Goal: Task Accomplishment & Management: Complete application form

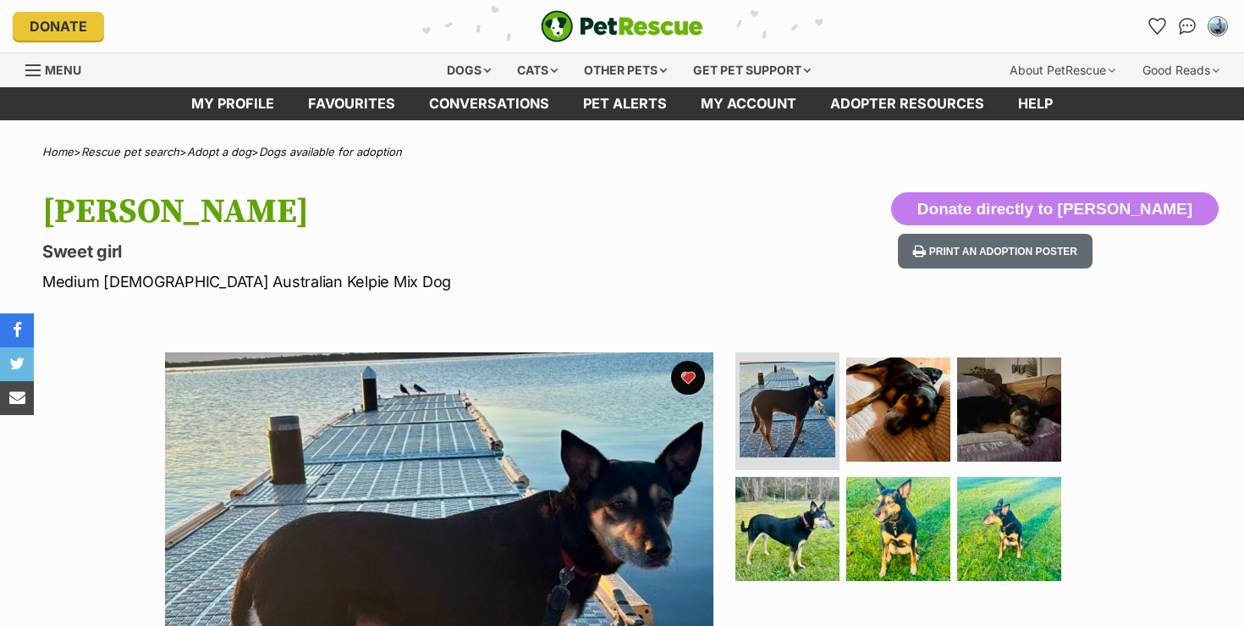
click at [454, 255] on p "Sweet girl" at bounding box center [400, 252] width 716 height 24
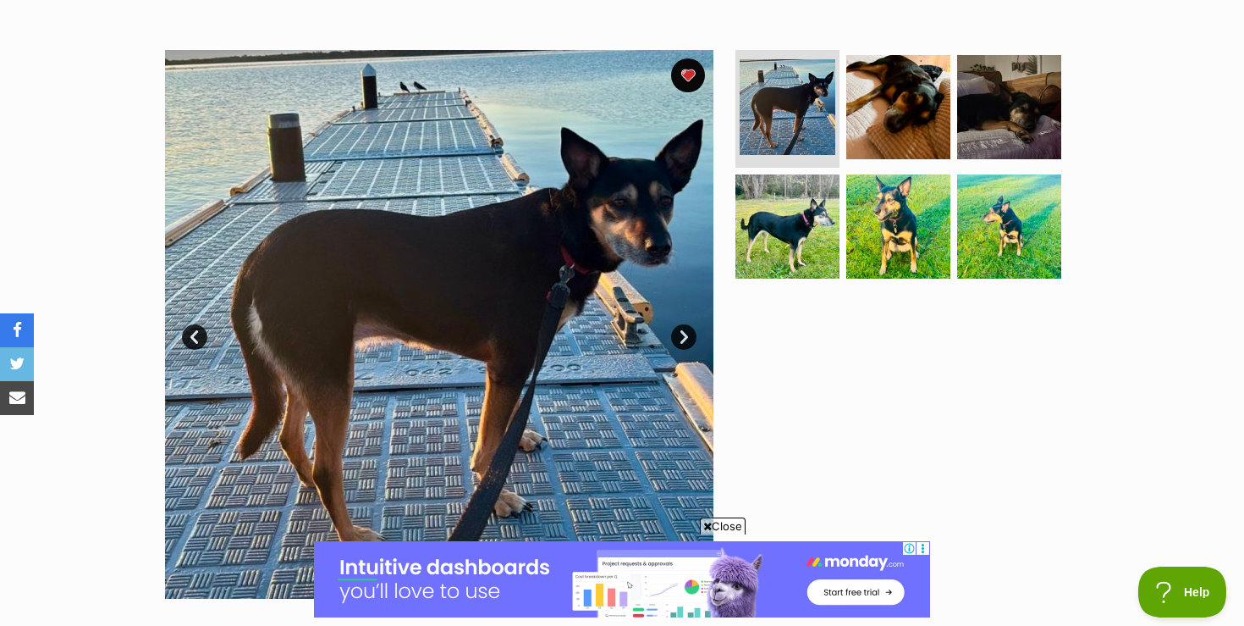
scroll to position [305, 0]
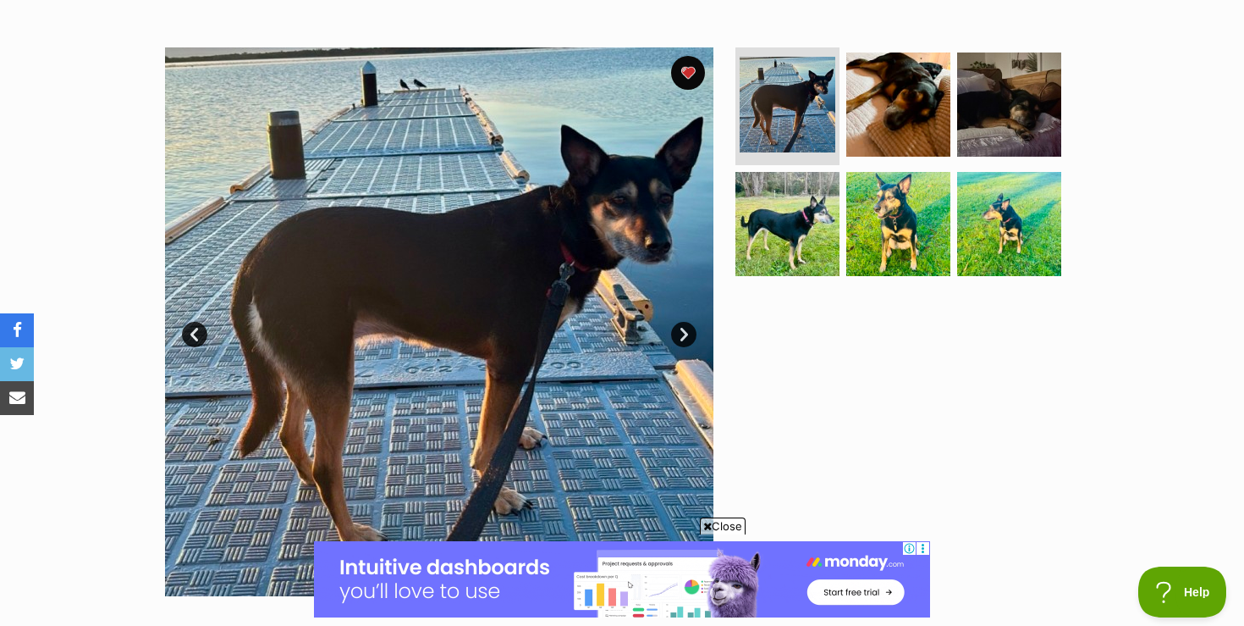
click at [714, 525] on span "Close" at bounding box center [723, 525] width 46 height 17
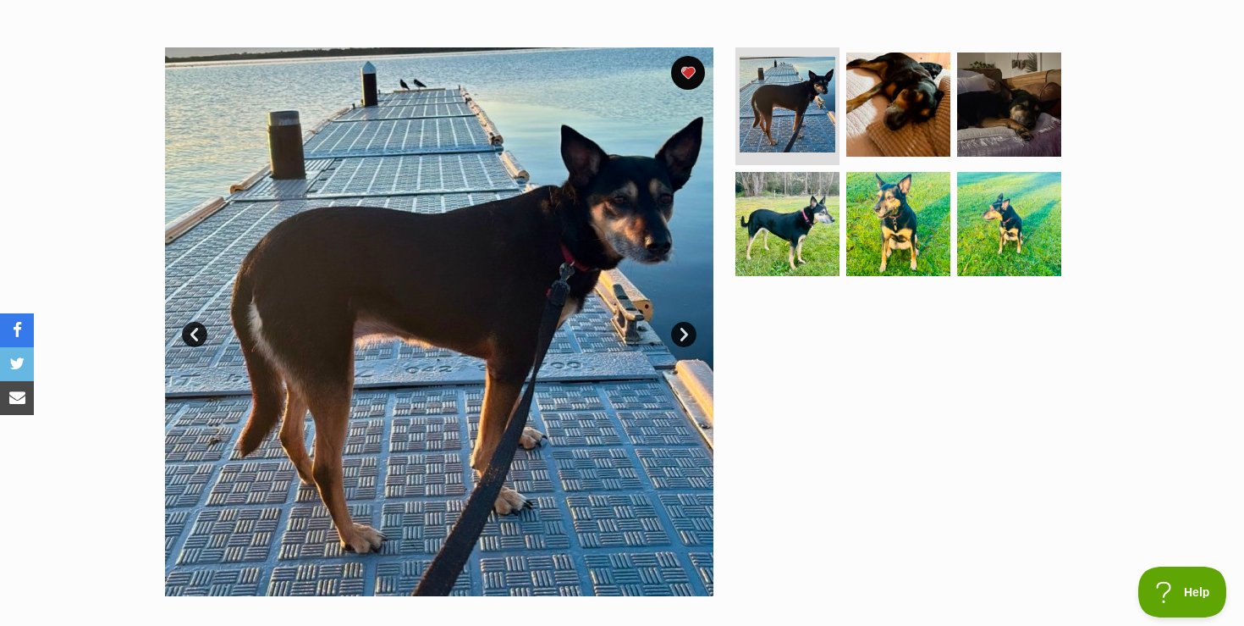
click at [686, 333] on link "Next" at bounding box center [683, 334] width 25 height 25
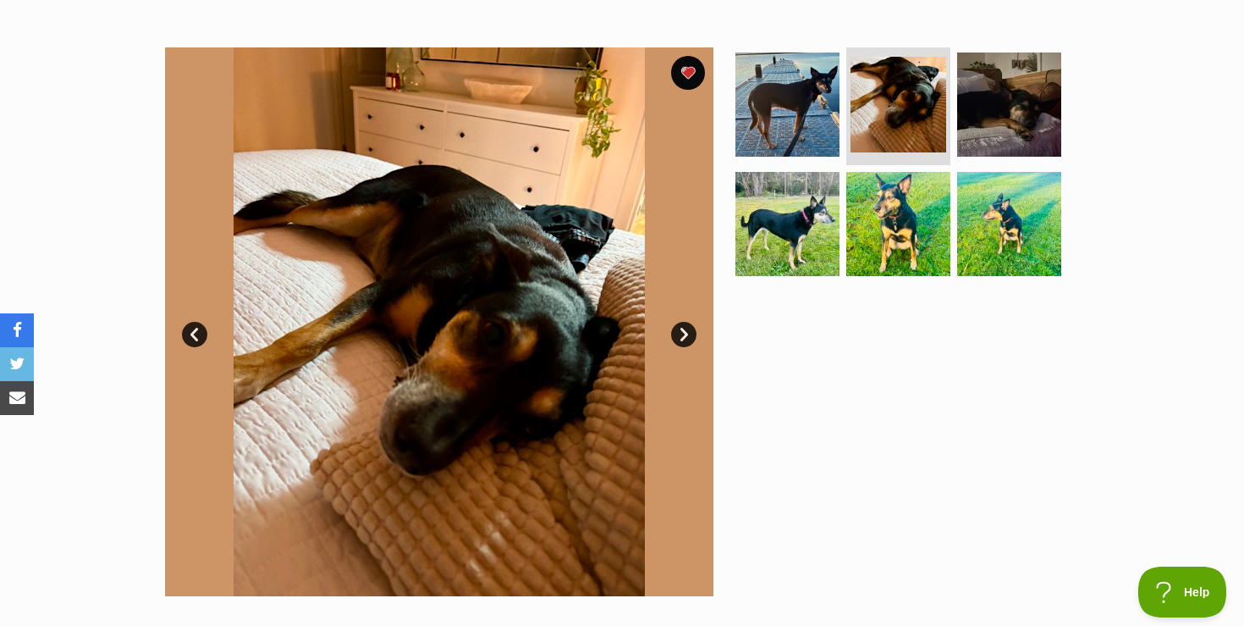
click at [686, 334] on link "Next" at bounding box center [683, 334] width 25 height 25
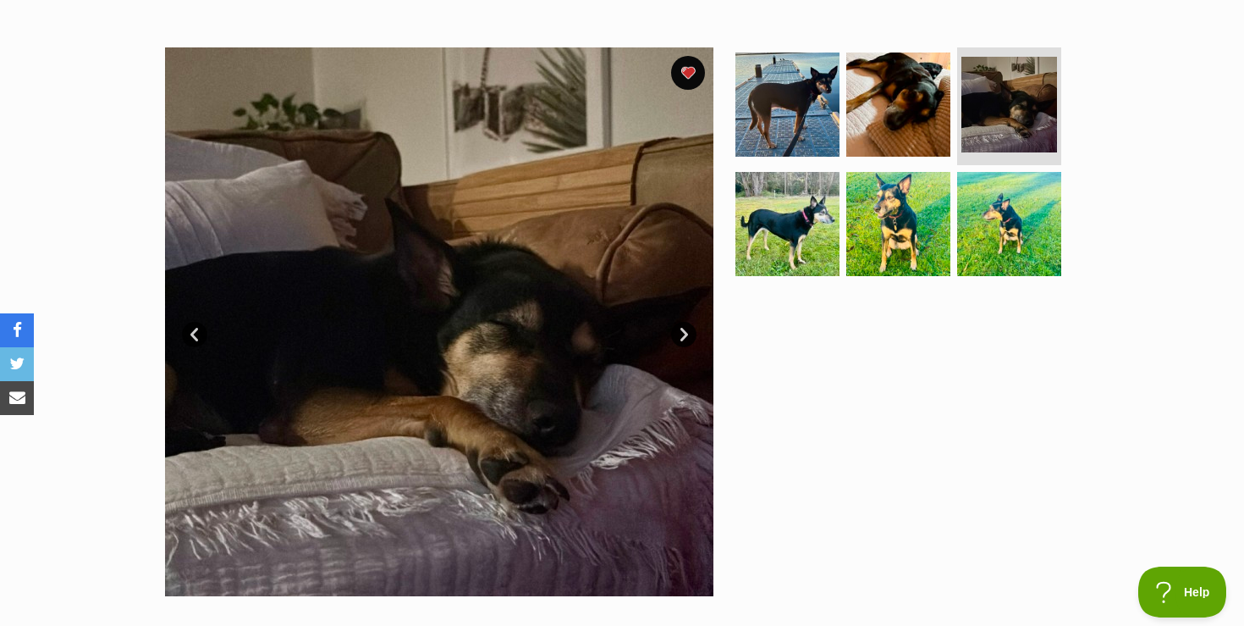
click at [686, 334] on link "Next" at bounding box center [683, 334] width 25 height 25
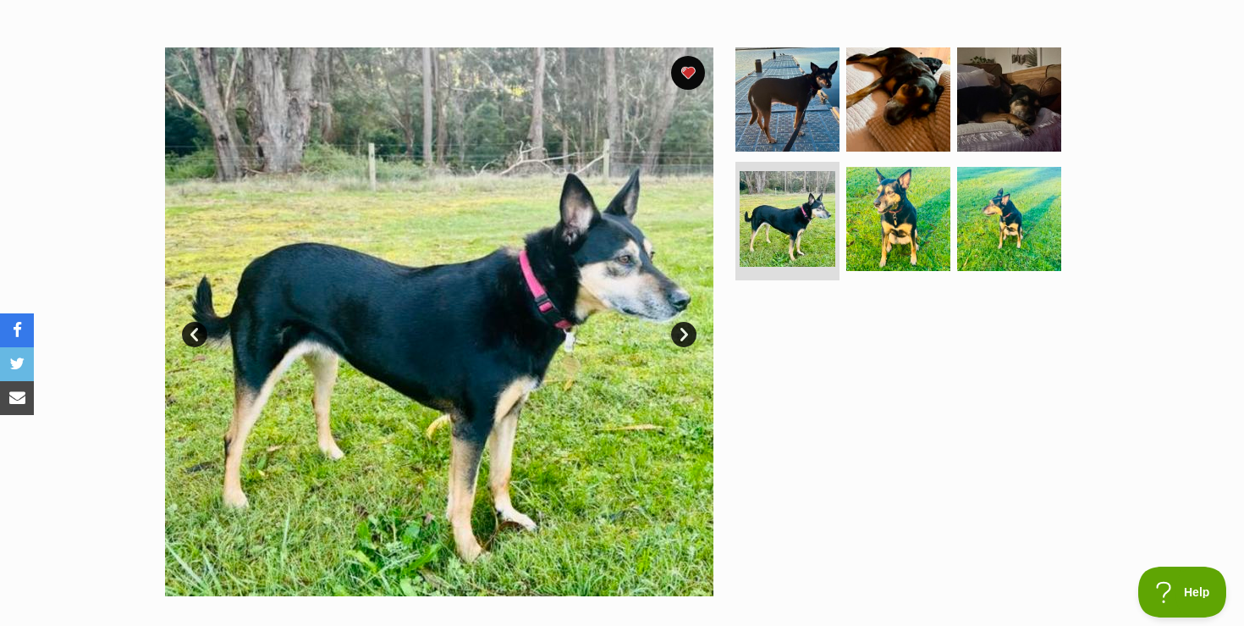
click at [686, 334] on link "Next" at bounding box center [683, 334] width 25 height 25
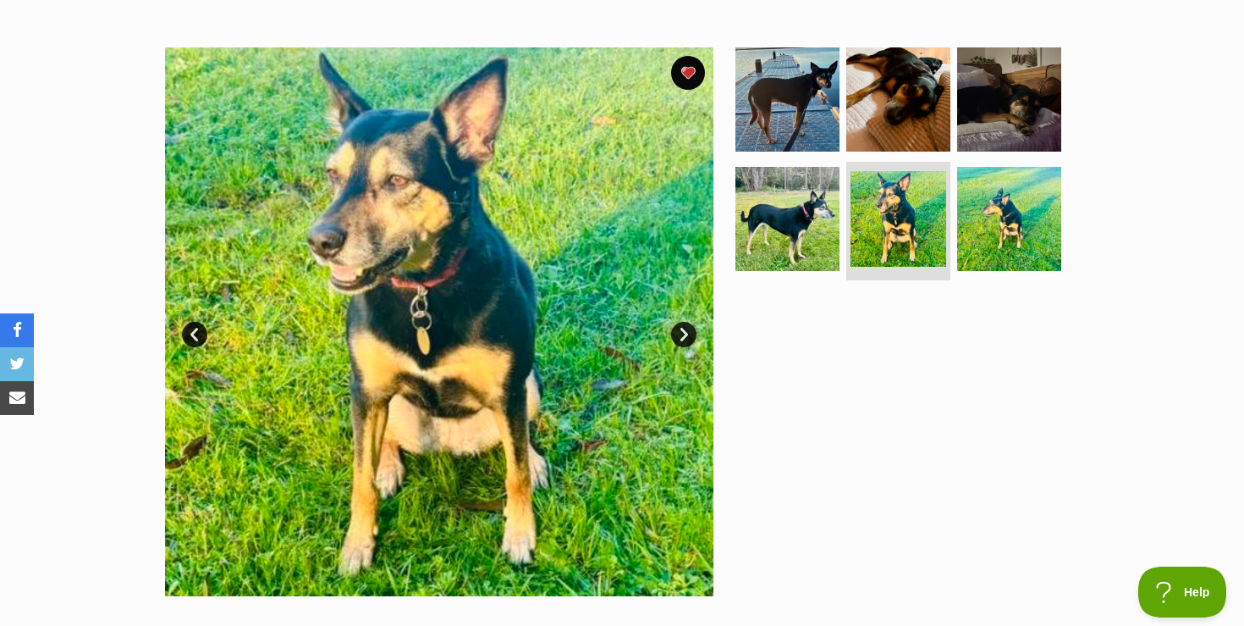
click at [686, 334] on link "Next" at bounding box center [683, 334] width 25 height 25
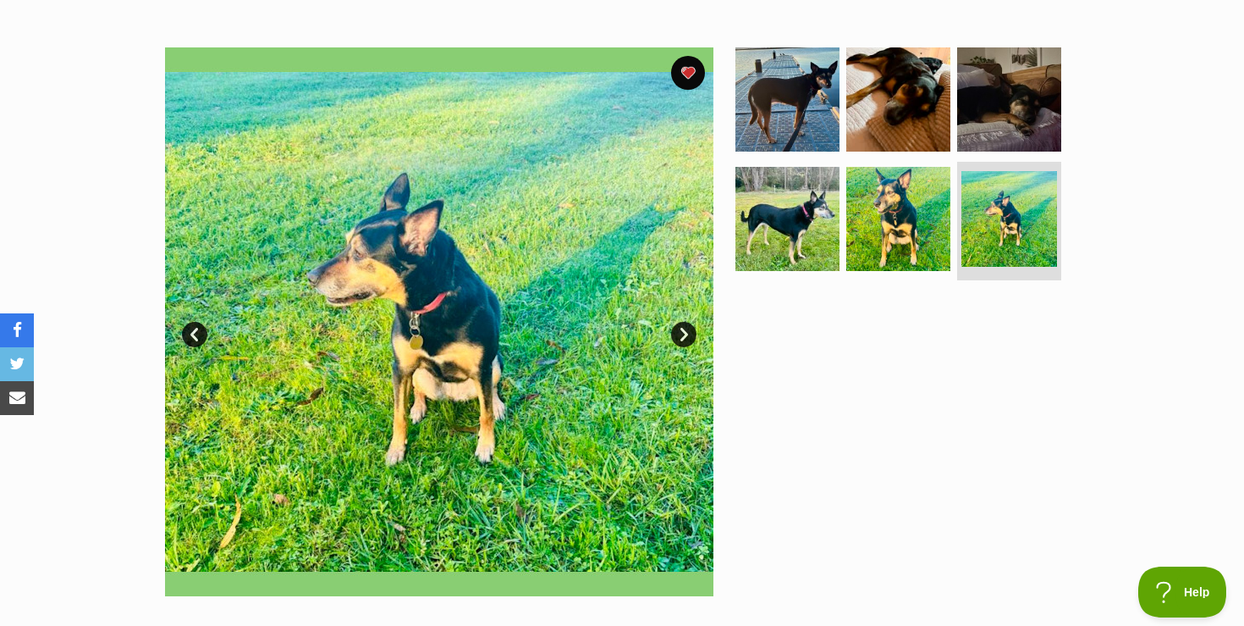
click at [686, 334] on link "Next" at bounding box center [683, 334] width 25 height 25
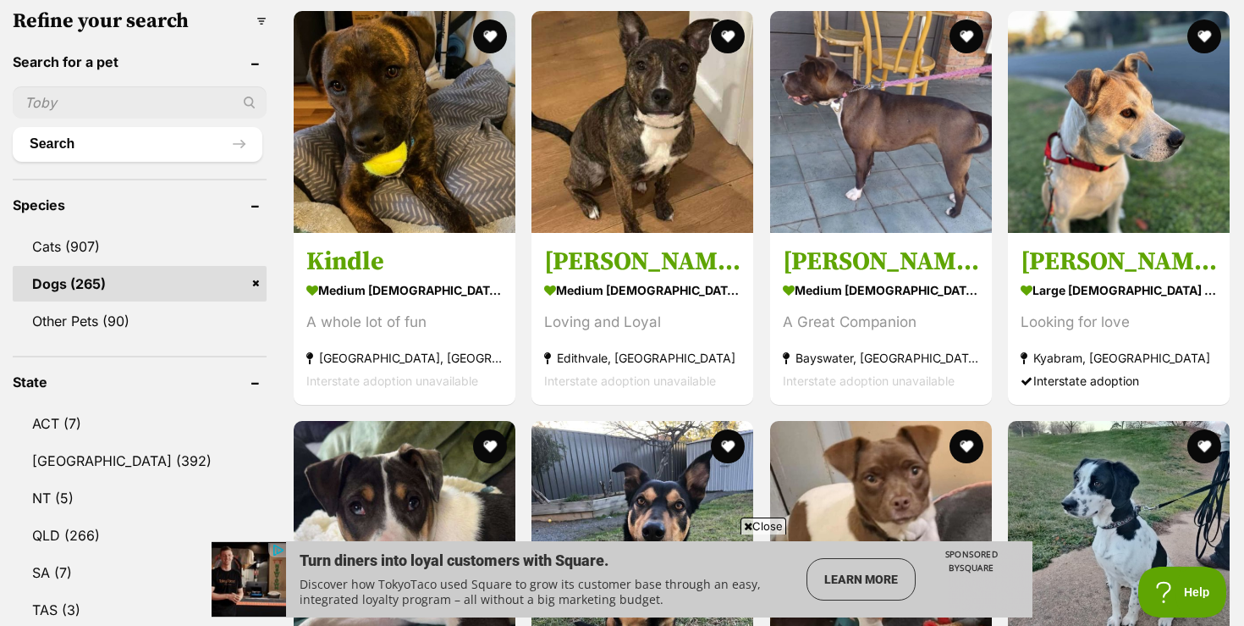
click at [766, 528] on span "Close" at bounding box center [764, 525] width 46 height 17
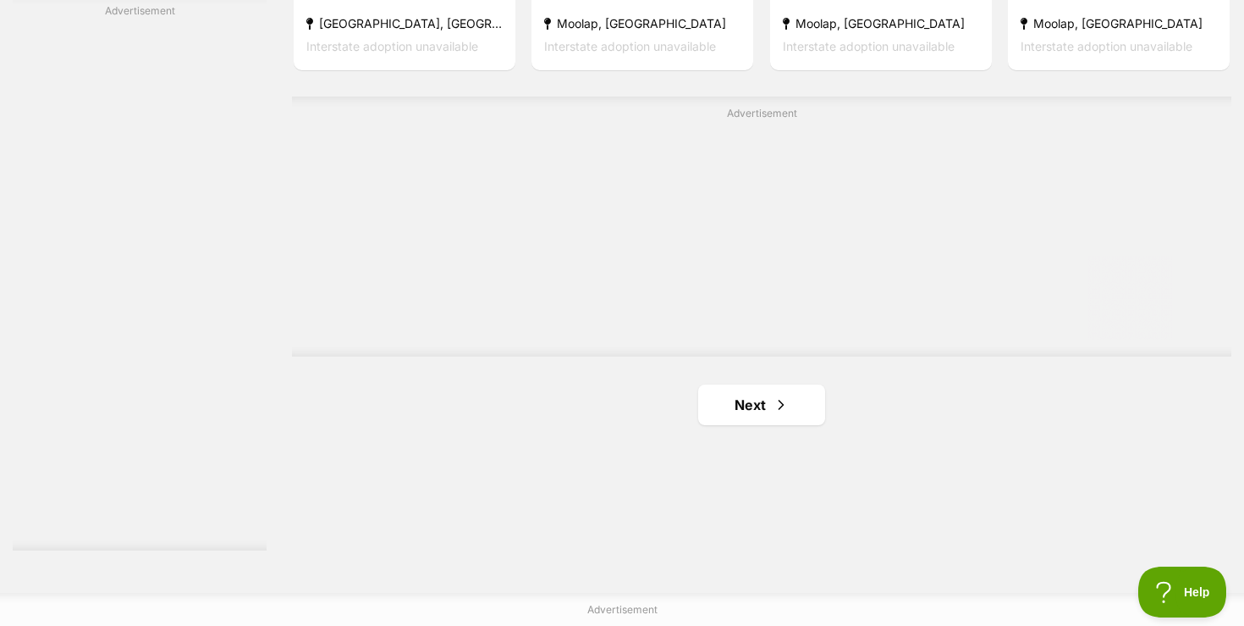
scroll to position [3013, 0]
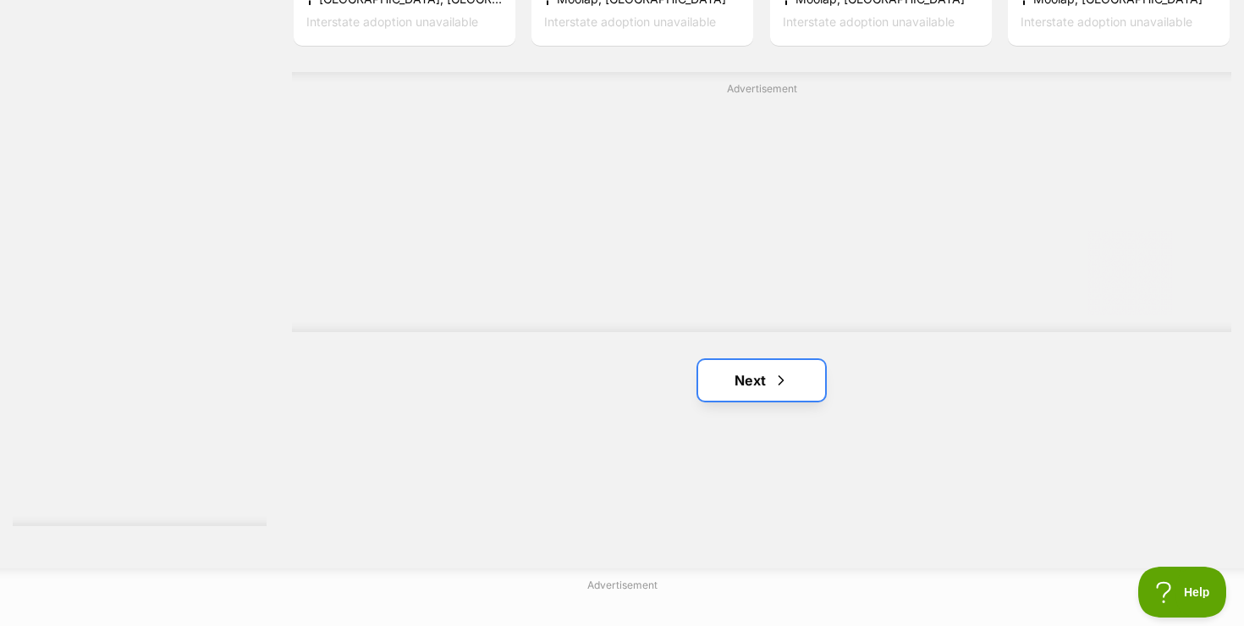
click at [763, 384] on link "Next" at bounding box center [761, 380] width 127 height 41
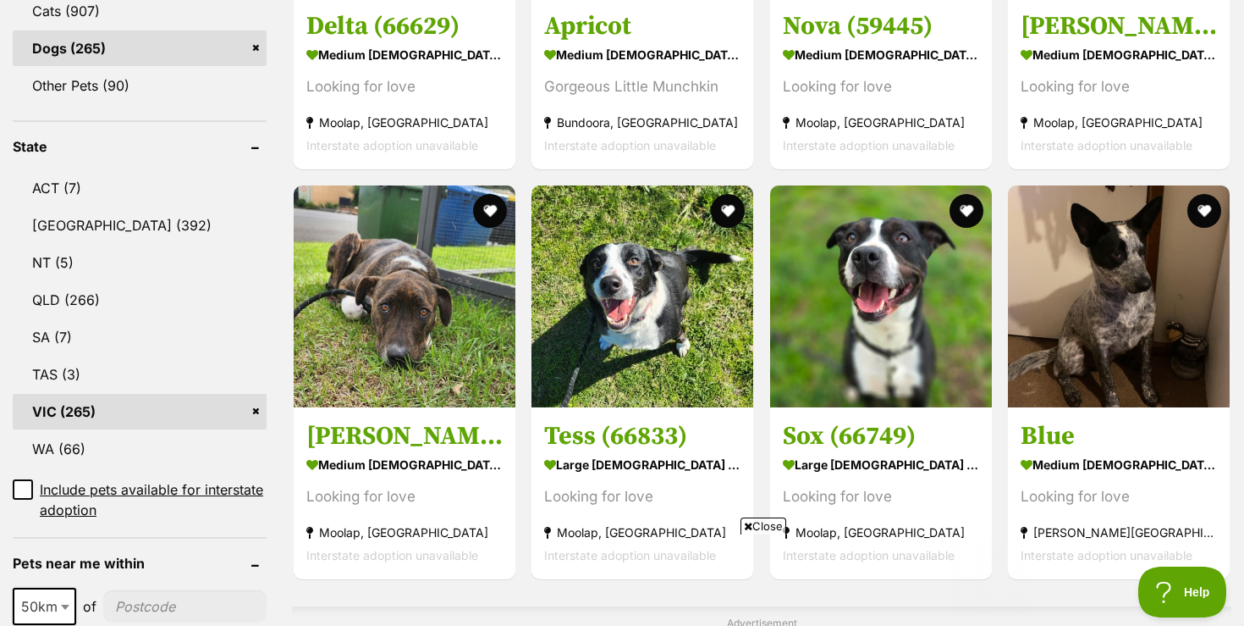
scroll to position [779, 0]
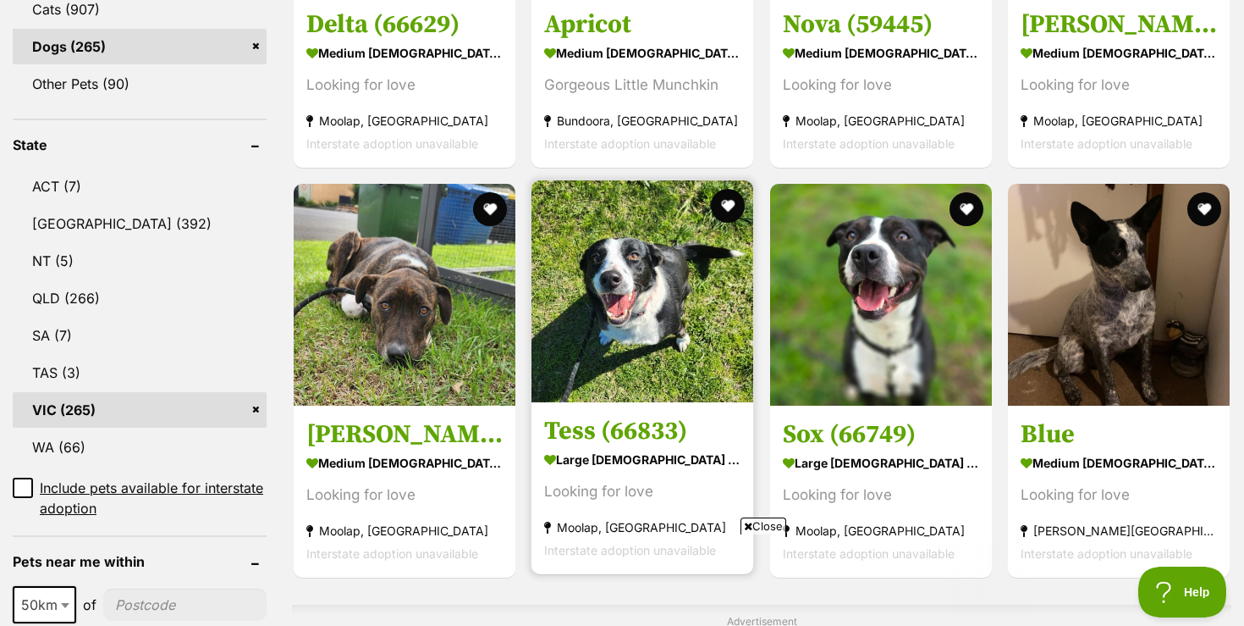
click at [682, 366] on img at bounding box center [643, 291] width 222 height 222
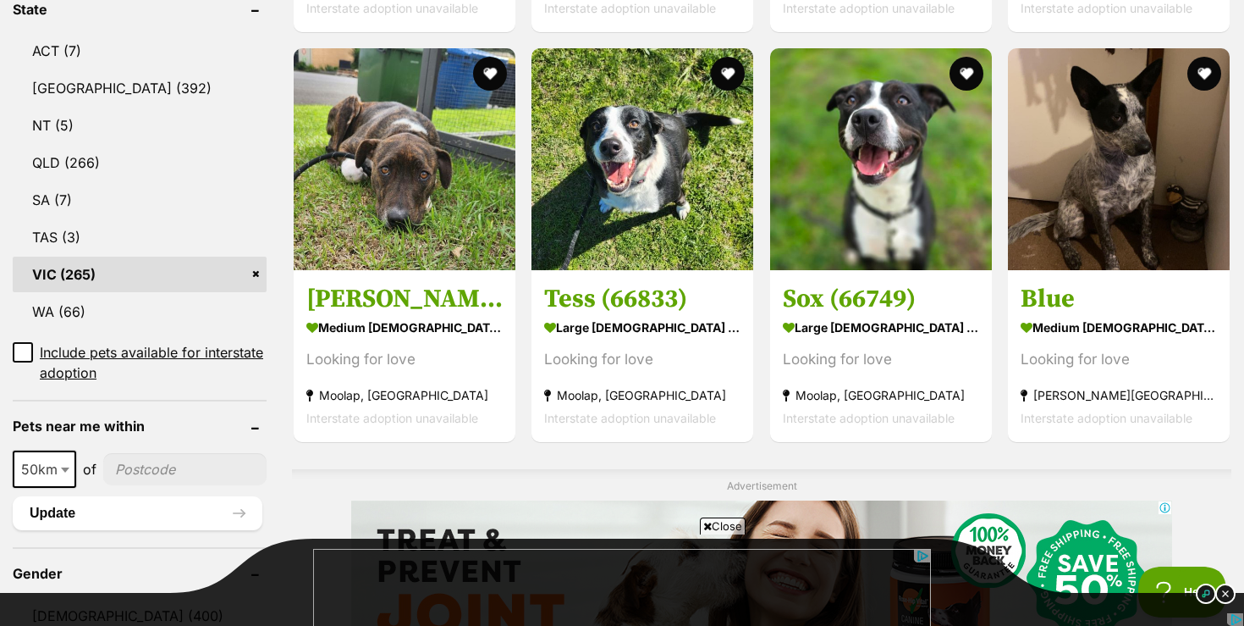
scroll to position [0, 0]
click at [730, 526] on span "Close" at bounding box center [723, 525] width 46 height 17
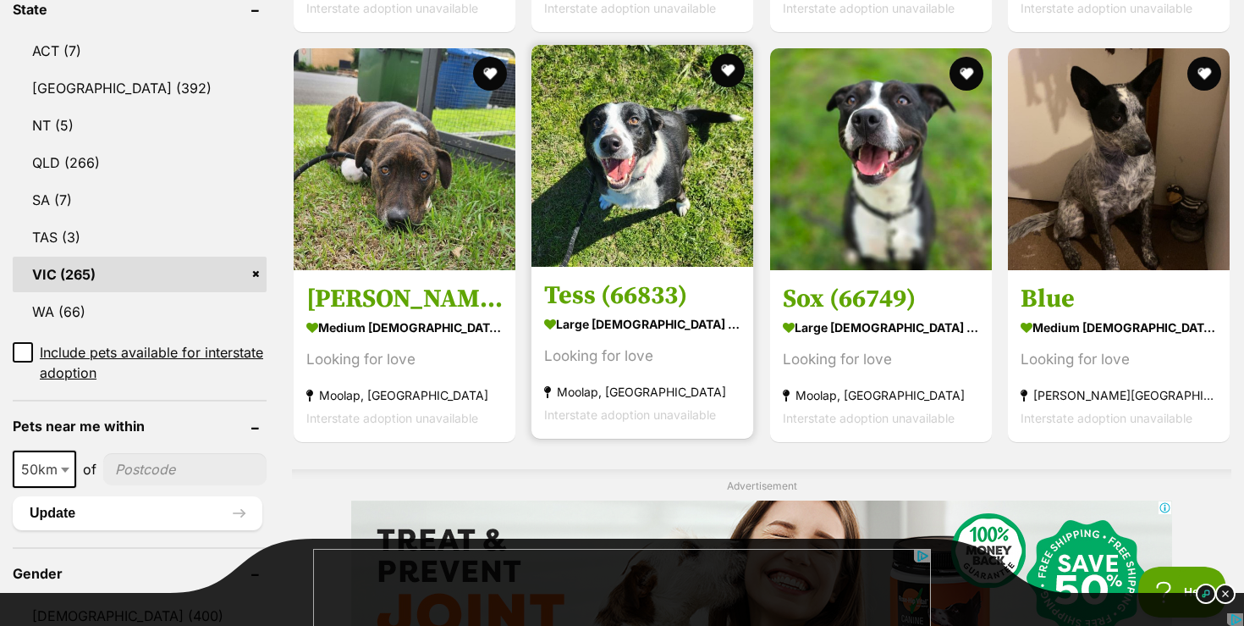
click at [659, 212] on img at bounding box center [643, 156] width 222 height 222
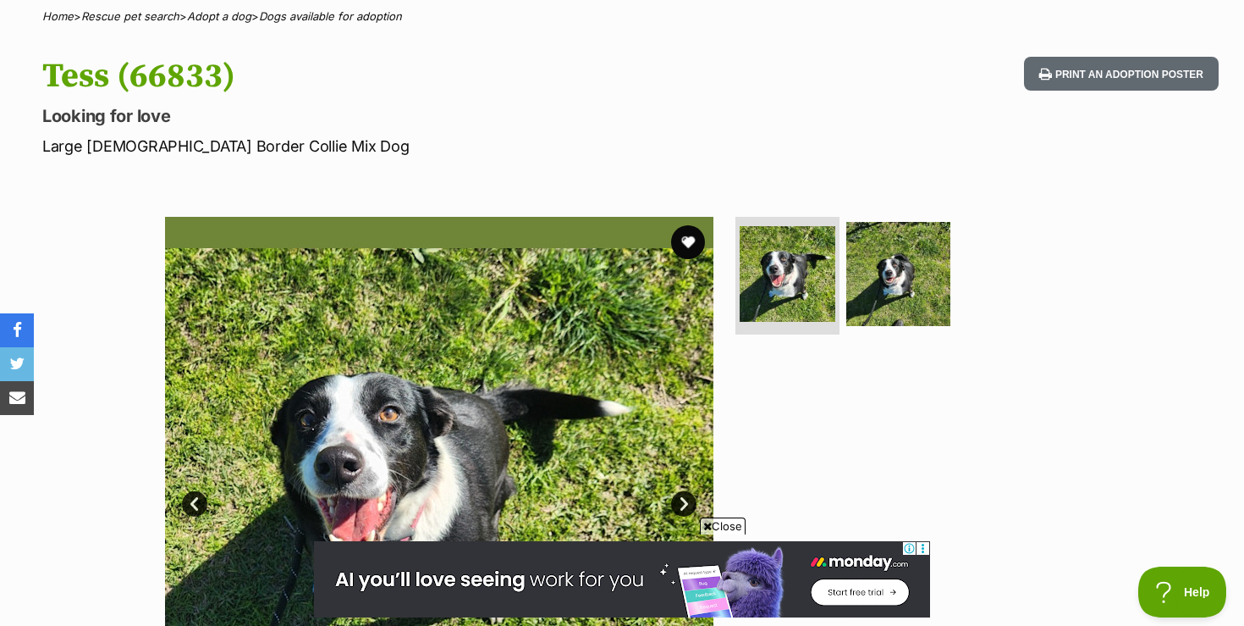
click at [724, 525] on span "Close" at bounding box center [723, 525] width 46 height 17
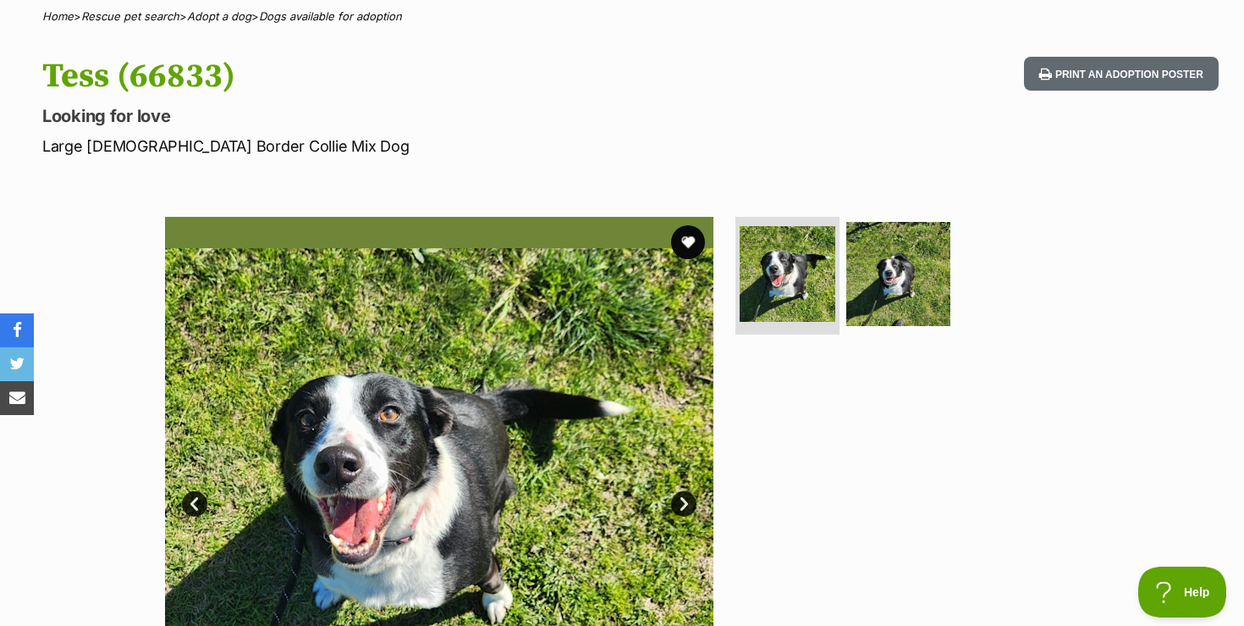
click at [107, 531] on div "Available 1 of 2 images 1 of 2 images Next Prev 1 2" at bounding box center [622, 478] width 1244 height 574
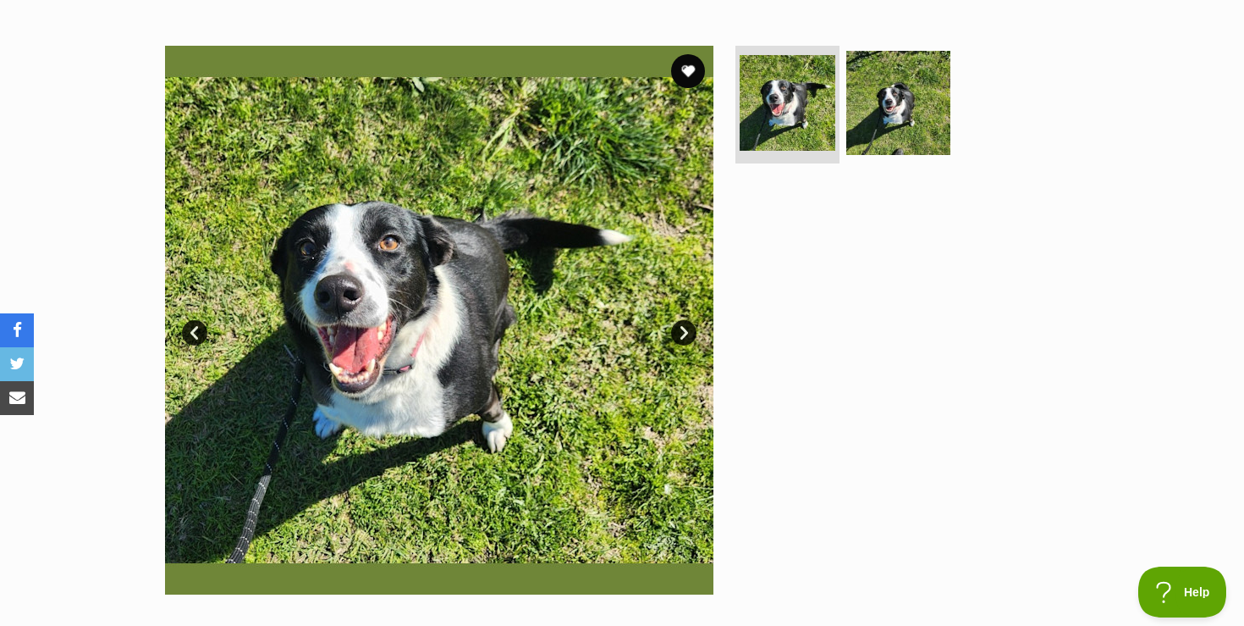
scroll to position [305, 0]
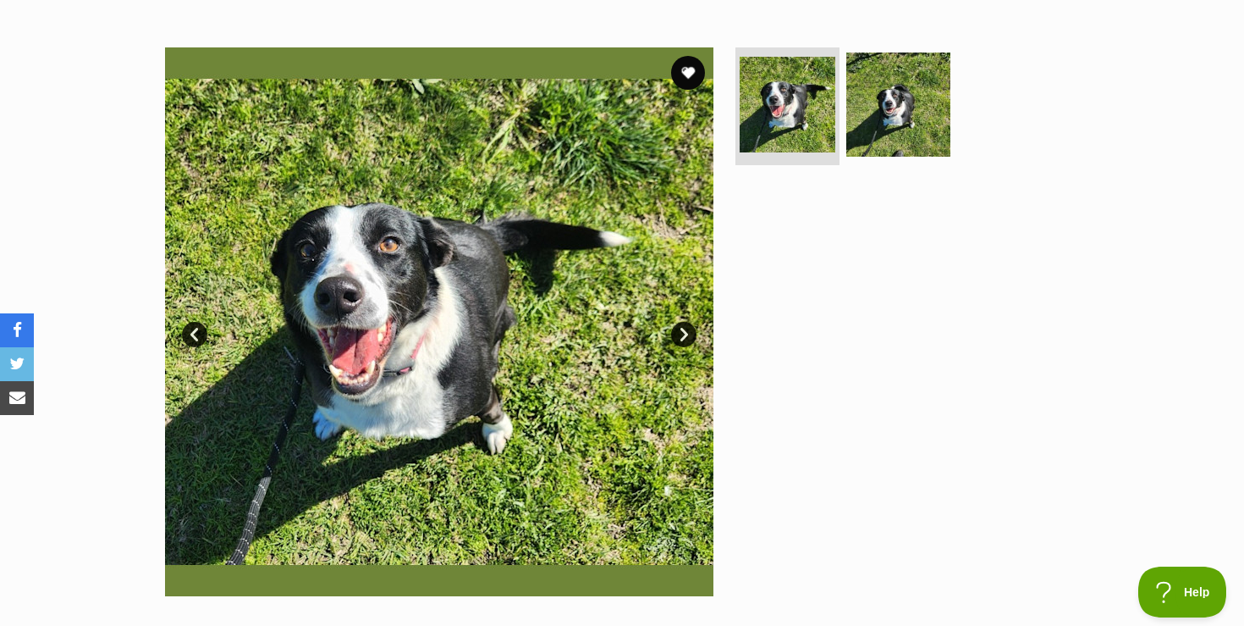
click at [681, 333] on link "Next" at bounding box center [683, 334] width 25 height 25
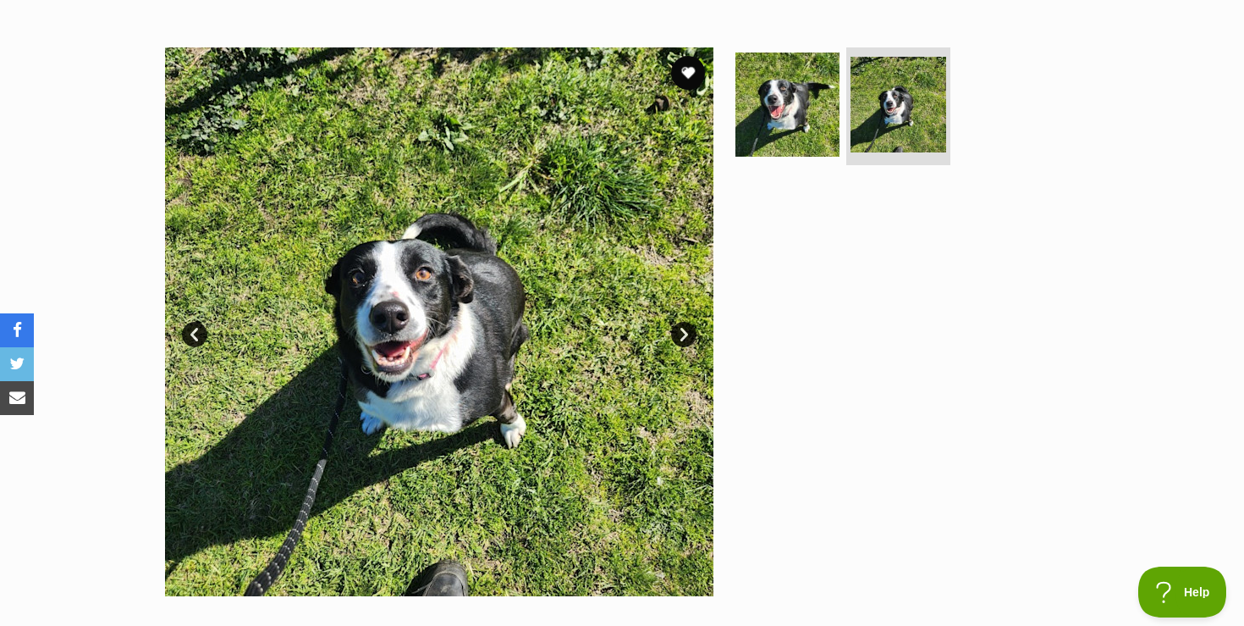
click at [189, 332] on link "Prev" at bounding box center [194, 334] width 25 height 25
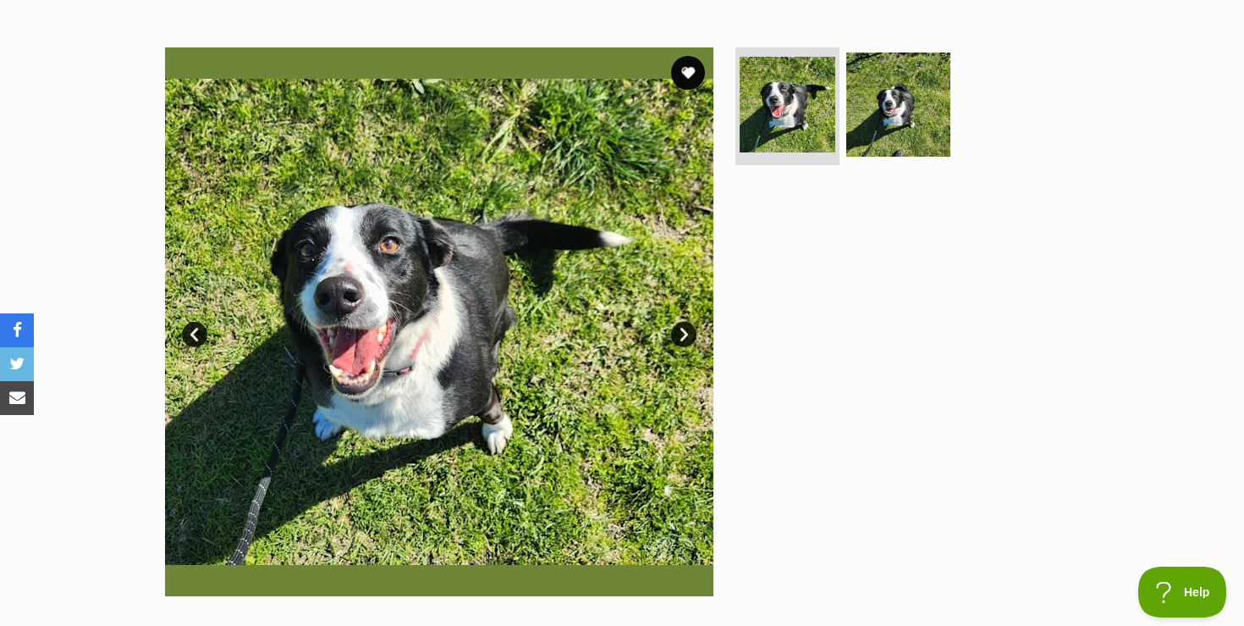
click at [688, 328] on link "Next" at bounding box center [683, 334] width 25 height 25
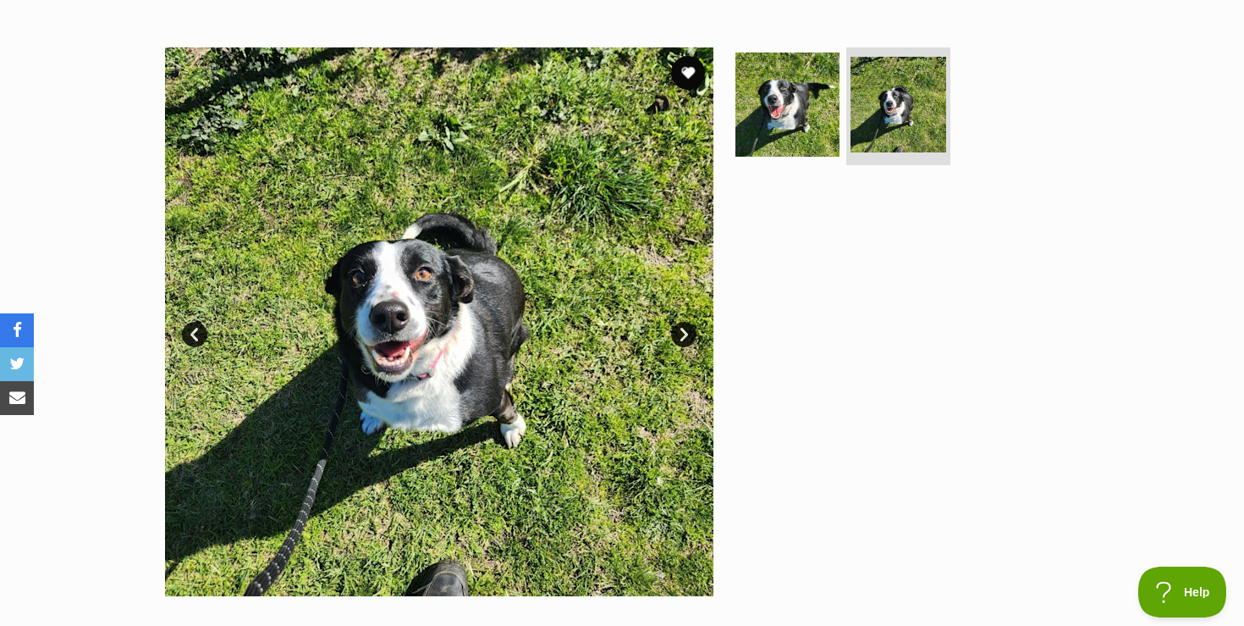
click at [686, 335] on link "Next" at bounding box center [683, 334] width 25 height 25
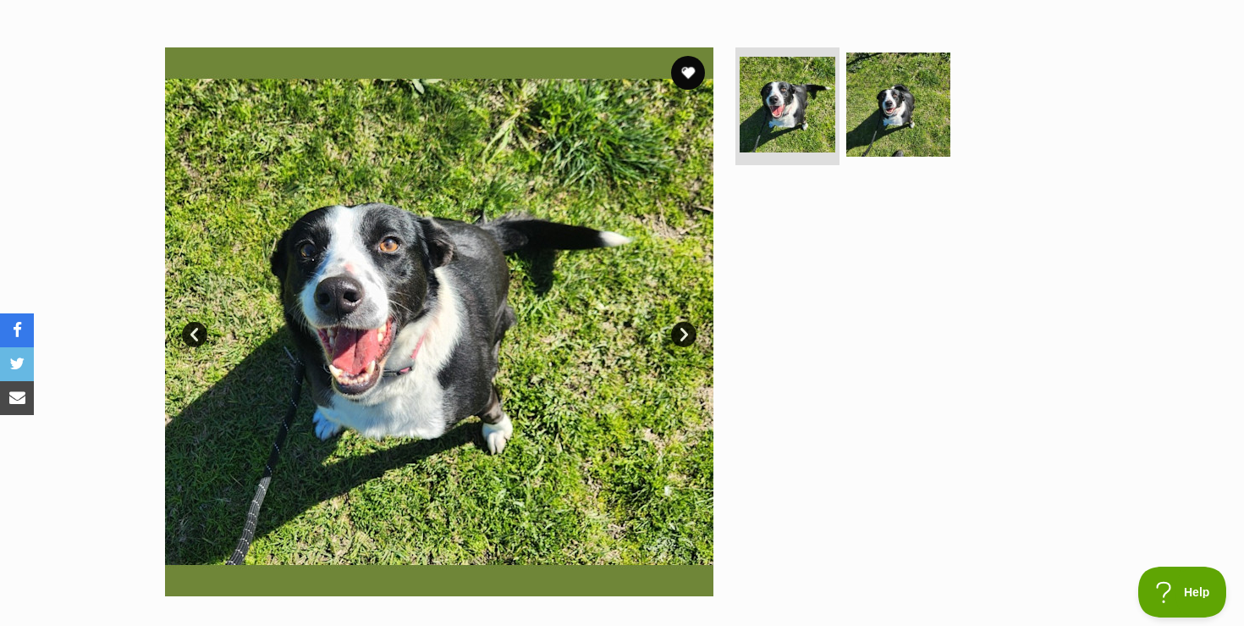
click at [97, 236] on div "Available 1 of 2 images 1 of 2 images Next Prev 1 2" at bounding box center [622, 309] width 1244 height 574
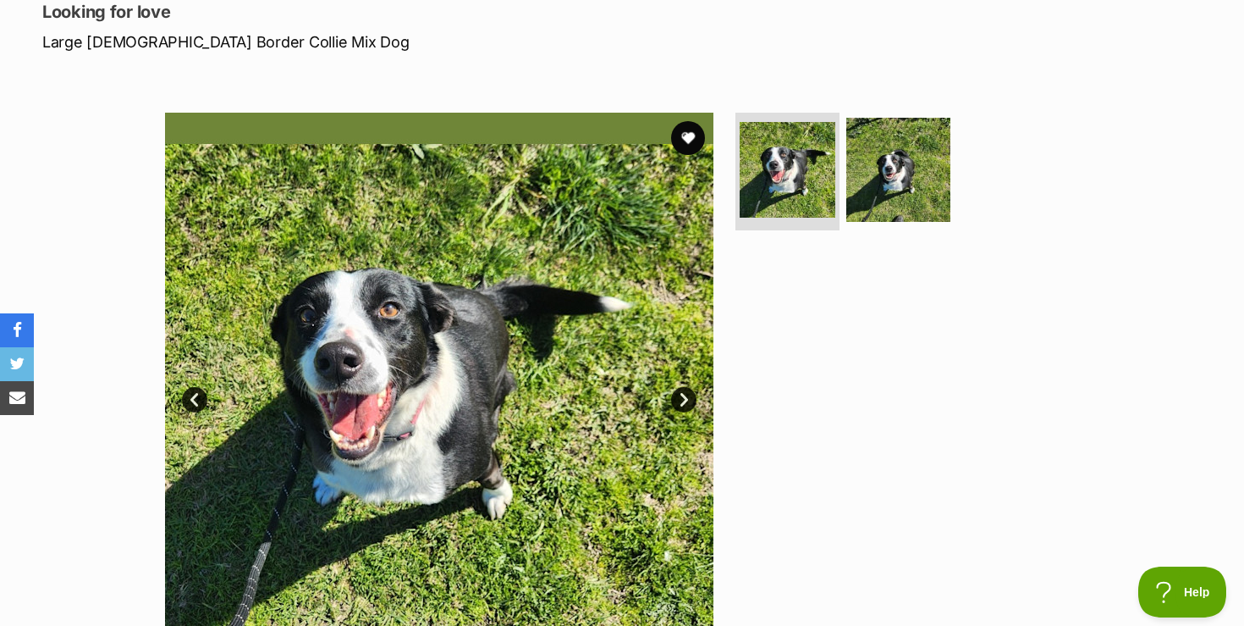
scroll to position [237, 0]
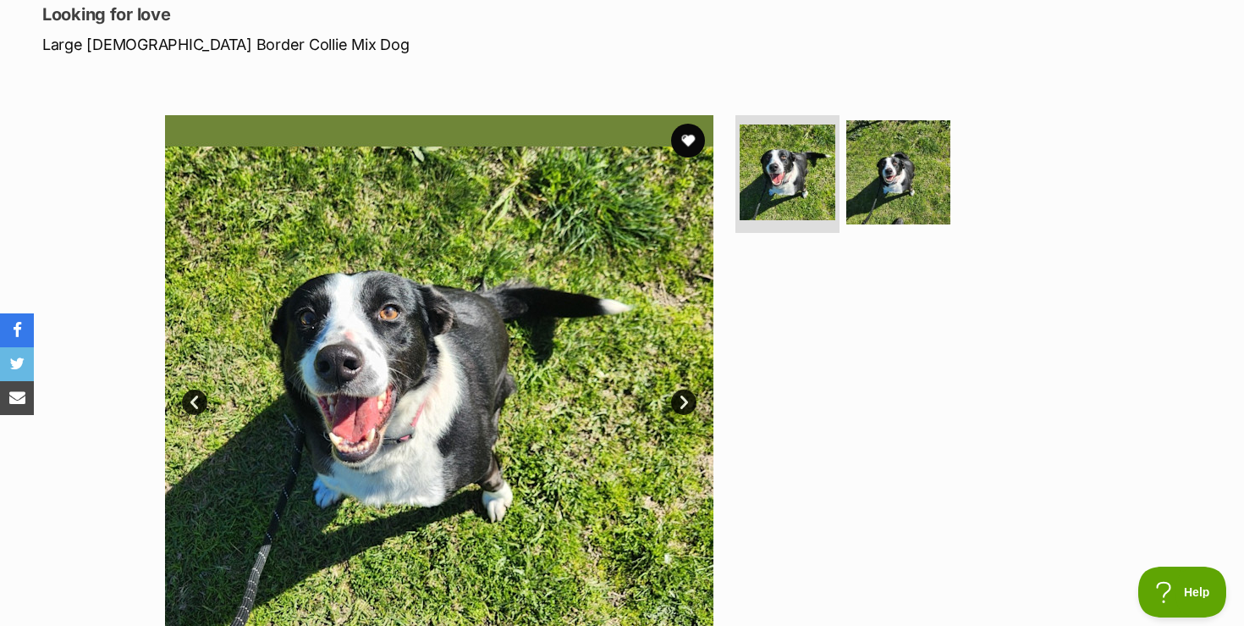
click at [686, 405] on link "Next" at bounding box center [683, 401] width 25 height 25
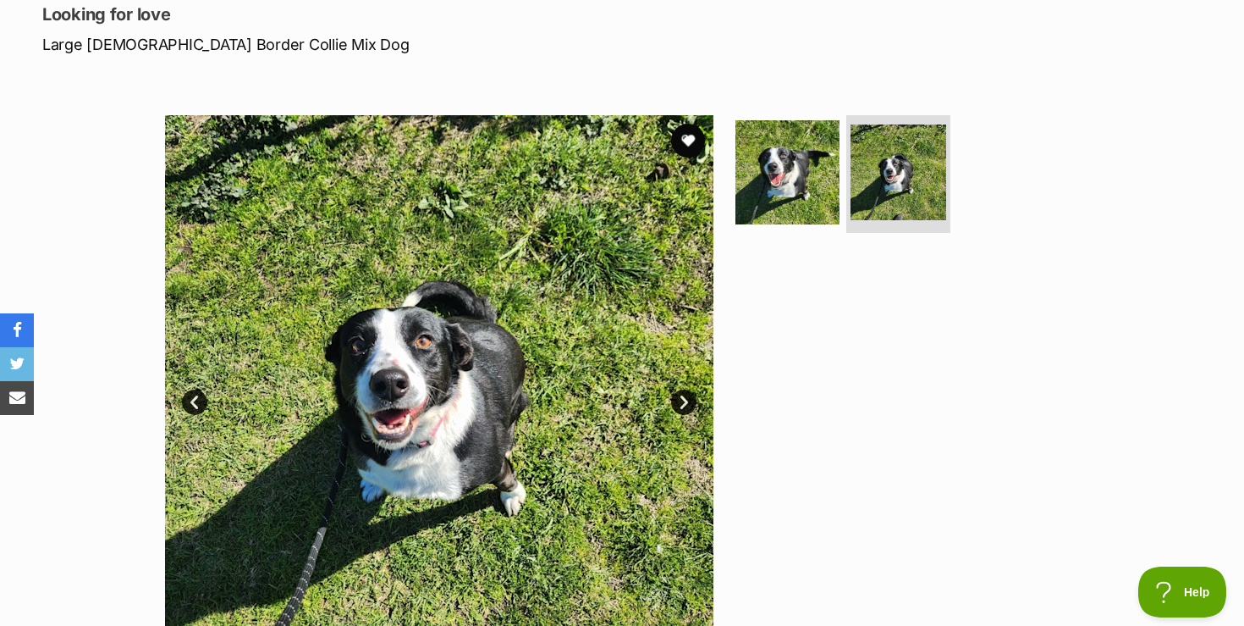
click at [102, 207] on div "Available 2 of 2 images 2 of 2 images Next Prev 1 2" at bounding box center [622, 377] width 1244 height 574
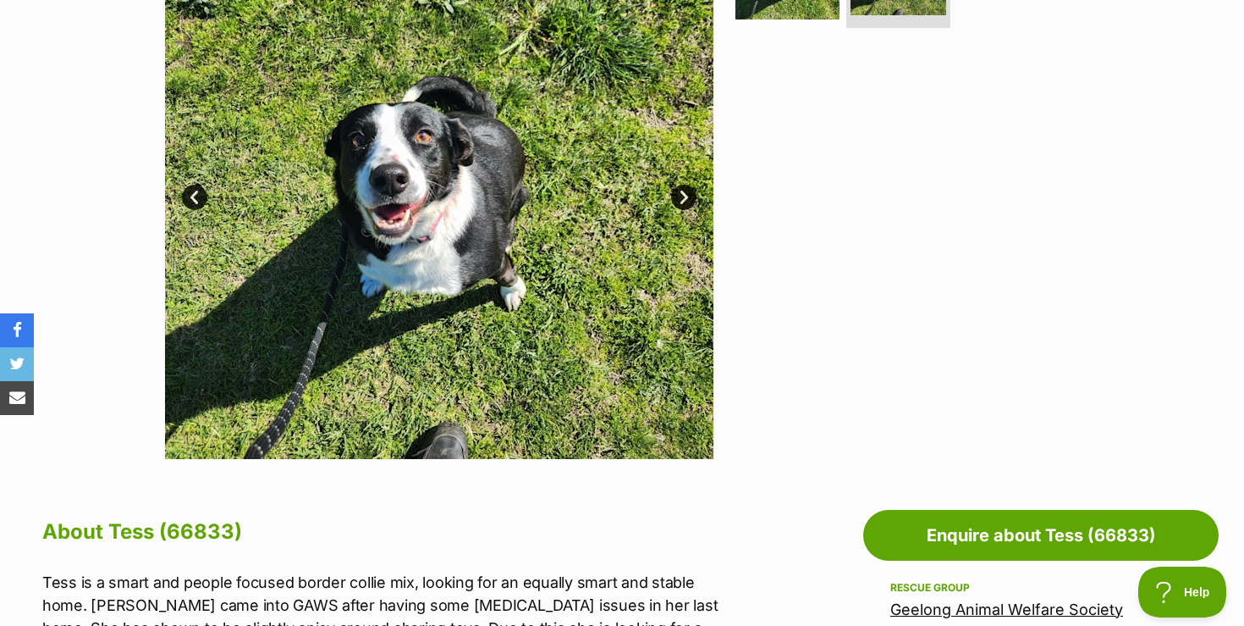
scroll to position [440, 0]
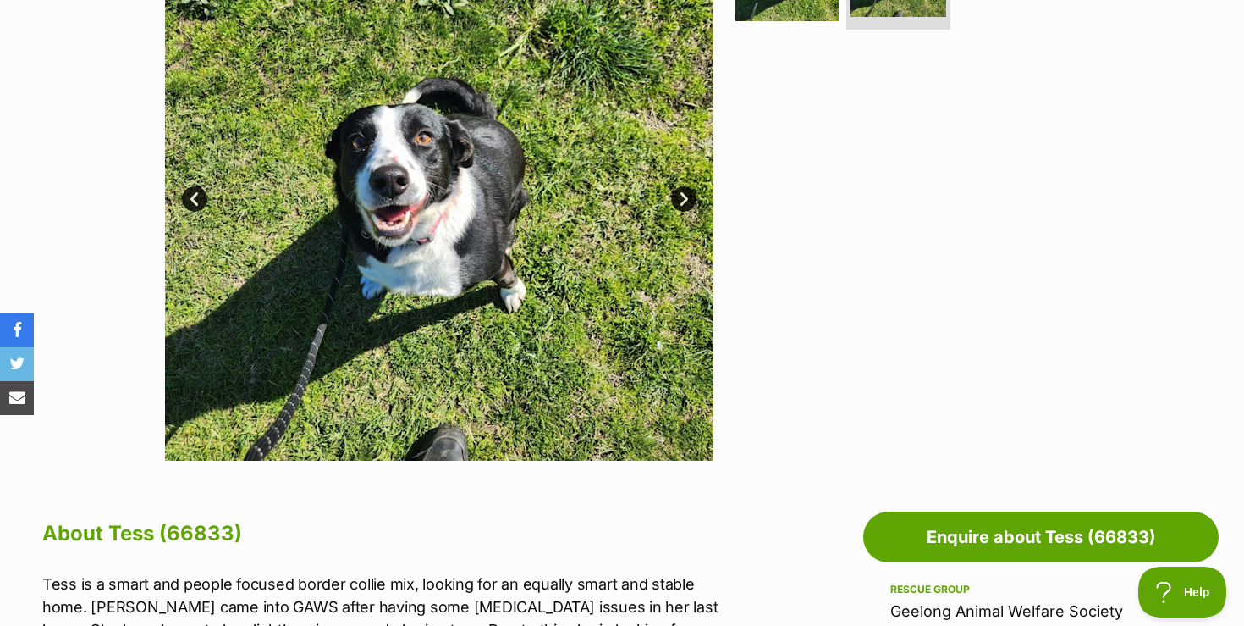
click at [36, 185] on div "Available 2 of 2 images 2 of 2 images Next Prev 1 2" at bounding box center [622, 174] width 1244 height 574
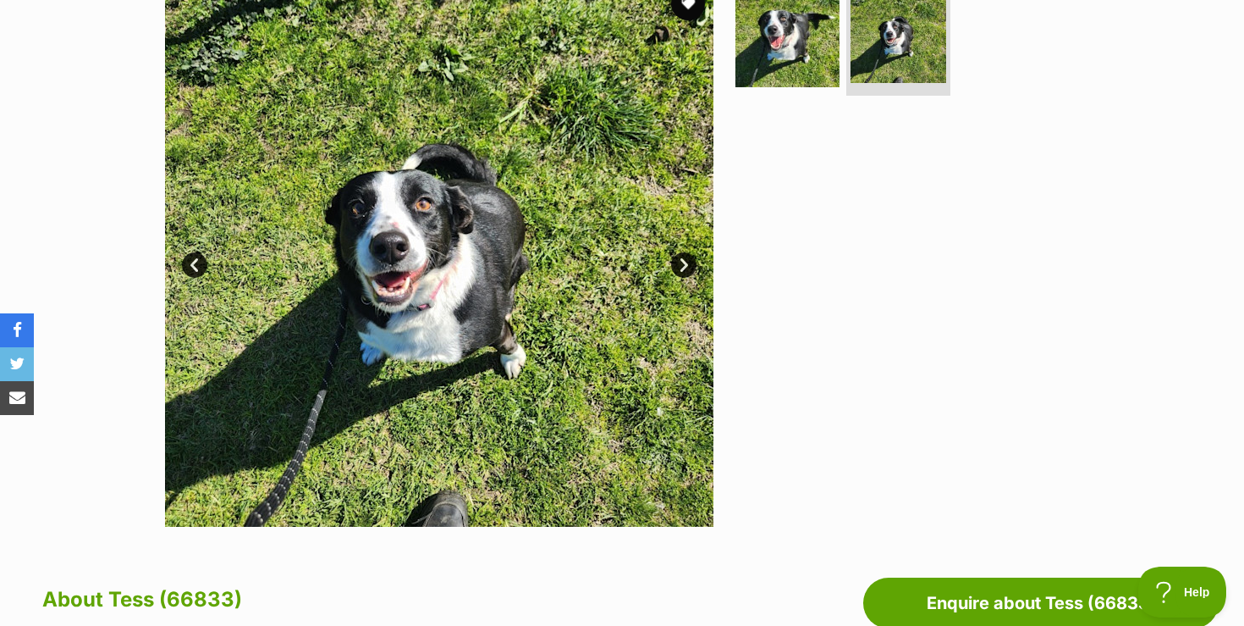
scroll to position [372, 0]
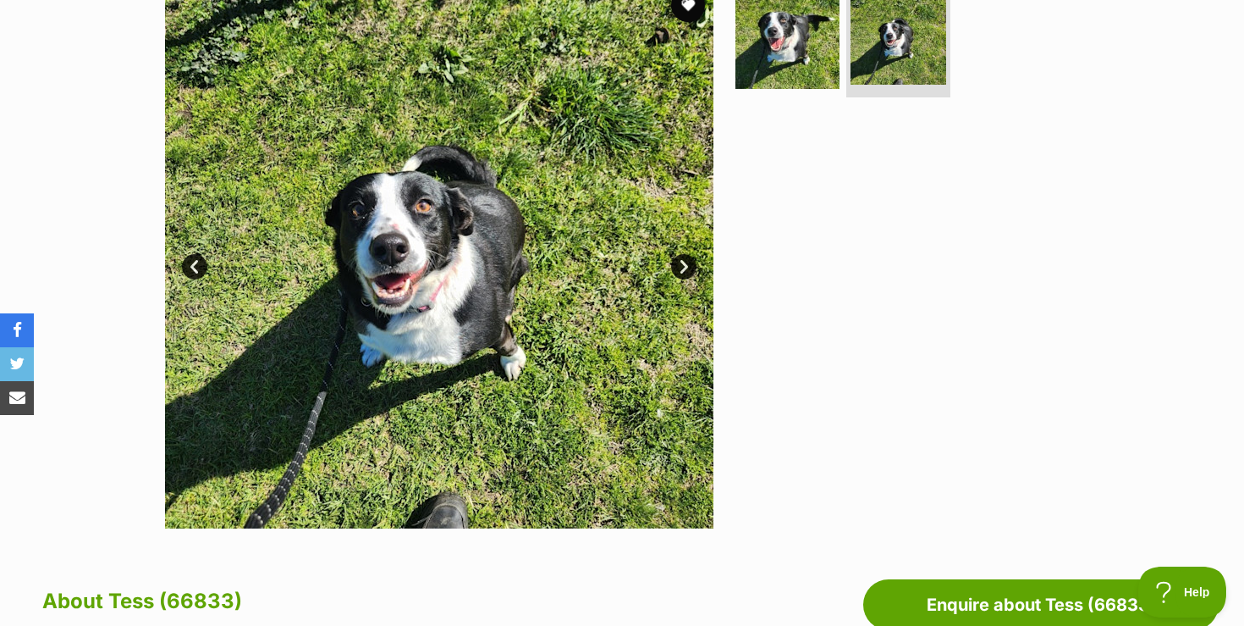
click at [686, 265] on link "Next" at bounding box center [683, 266] width 25 height 25
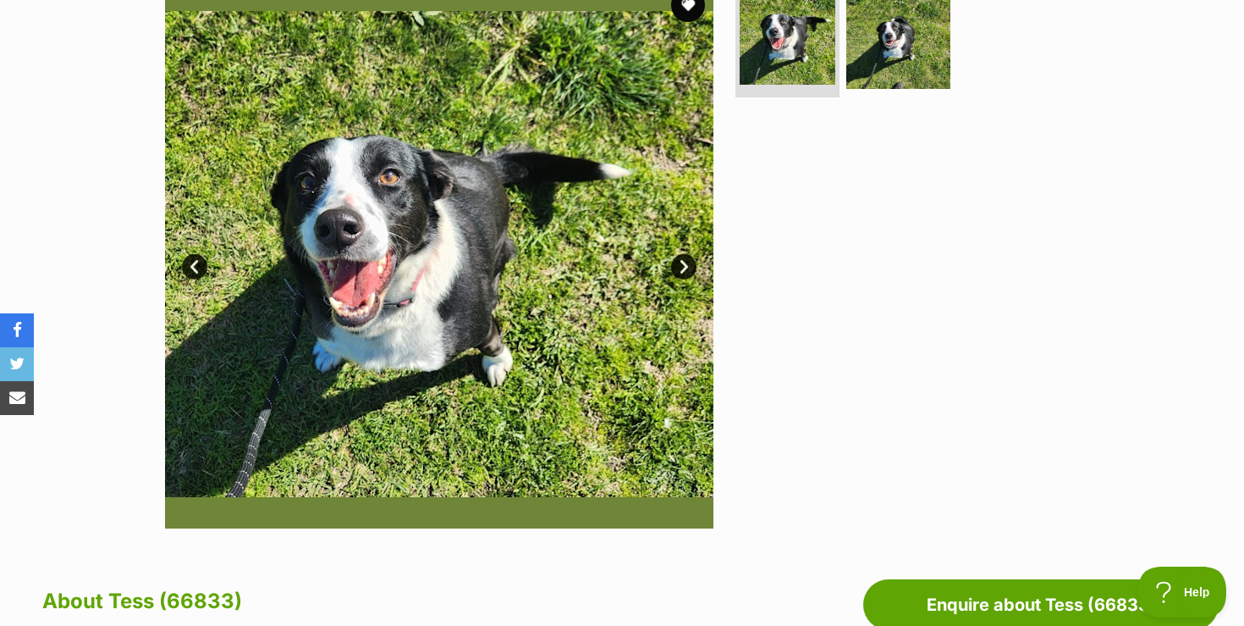
click at [107, 168] on div "Available 1 of 2 images 1 of 2 images Next Prev 1 2" at bounding box center [622, 241] width 1244 height 574
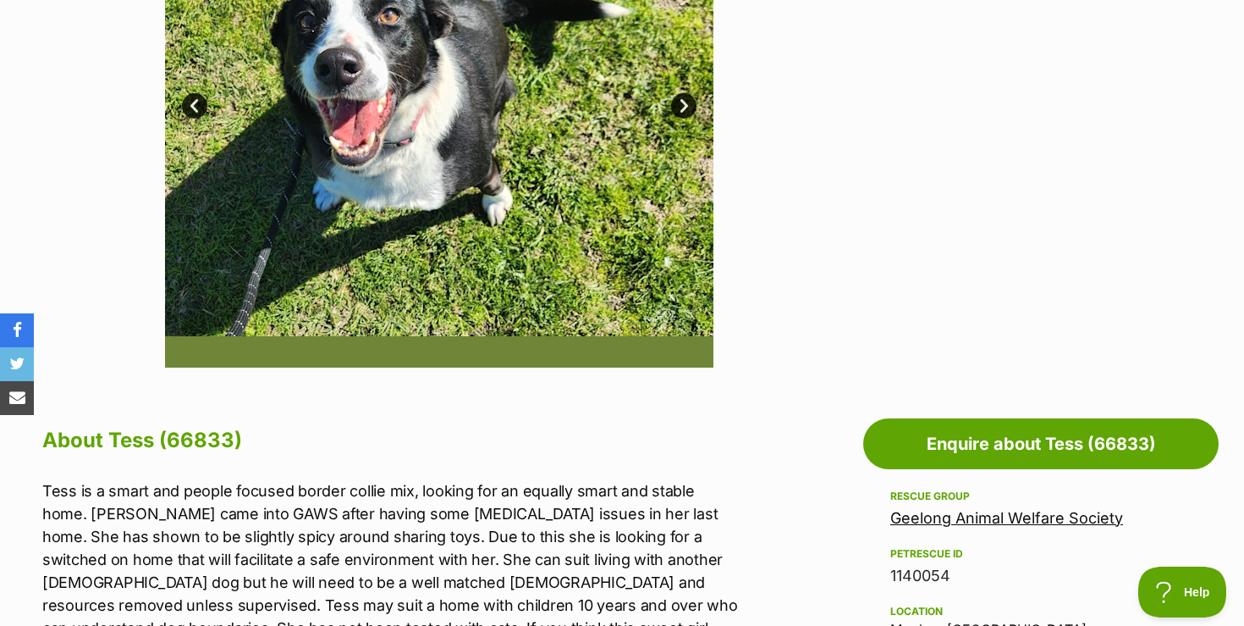
scroll to position [474, 0]
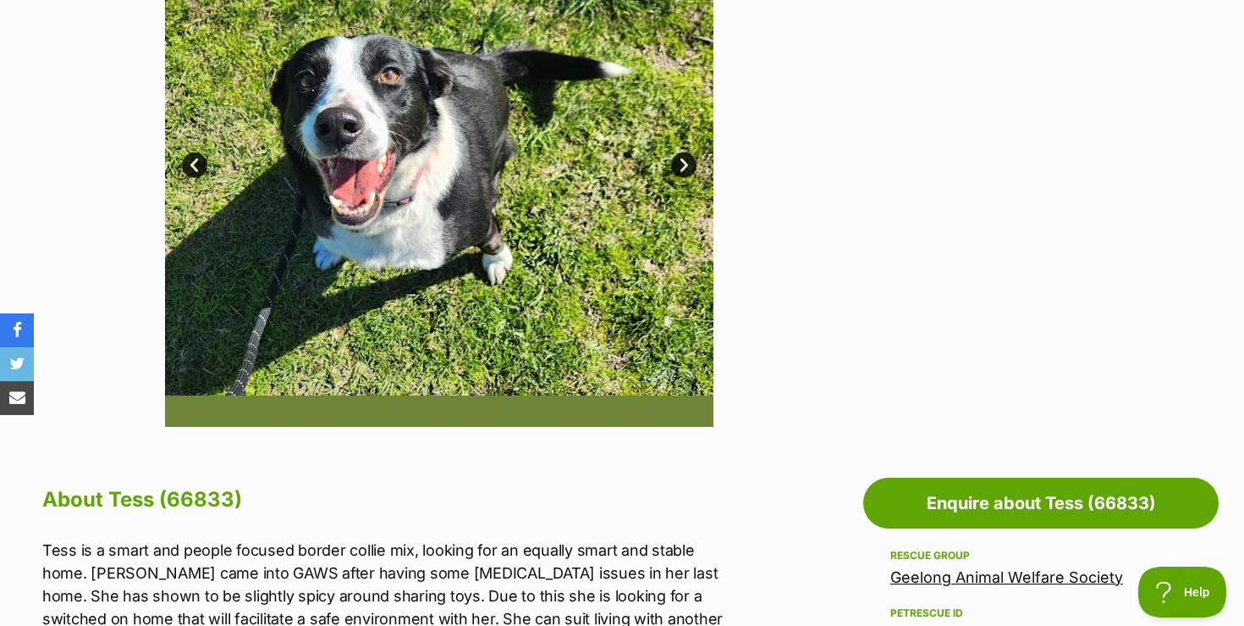
click at [676, 168] on link "Next" at bounding box center [683, 164] width 25 height 25
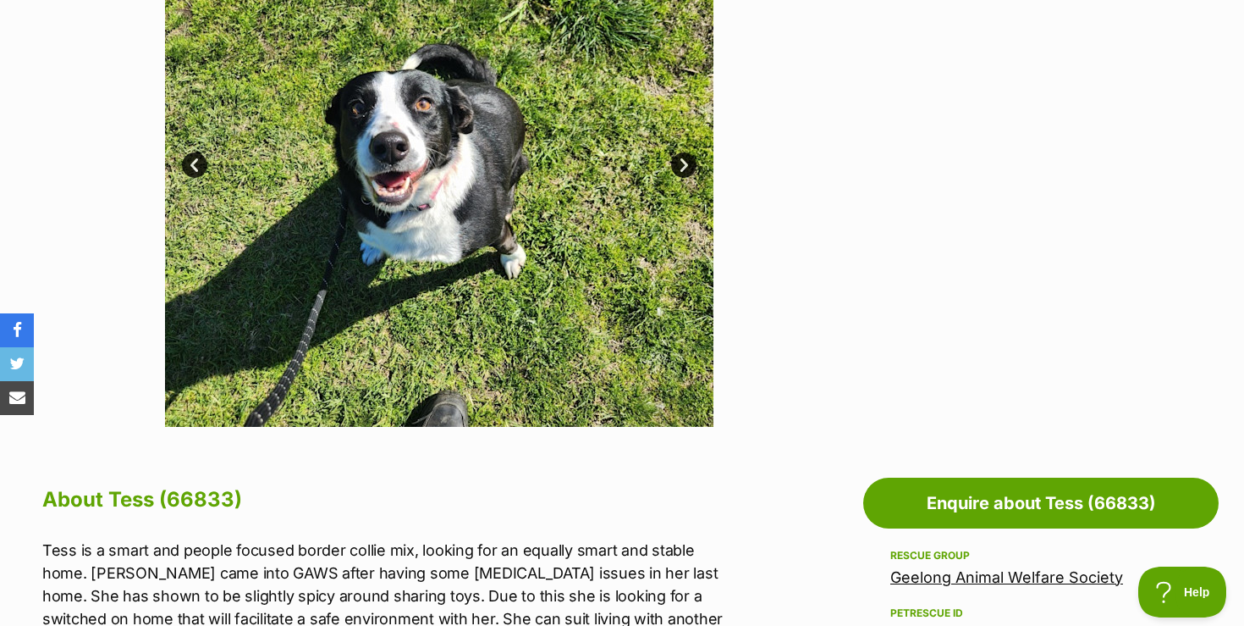
click at [124, 225] on div "Available 2 of 2 images 2 of 2 images Next Prev 1 2" at bounding box center [622, 140] width 1244 height 574
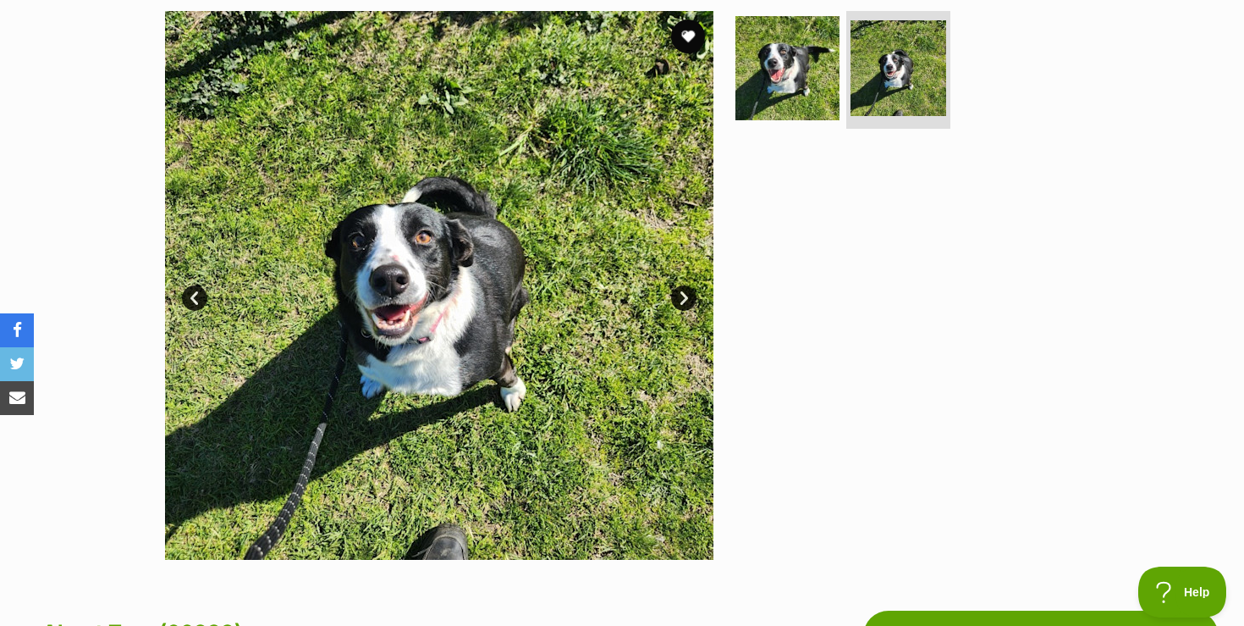
scroll to position [339, 0]
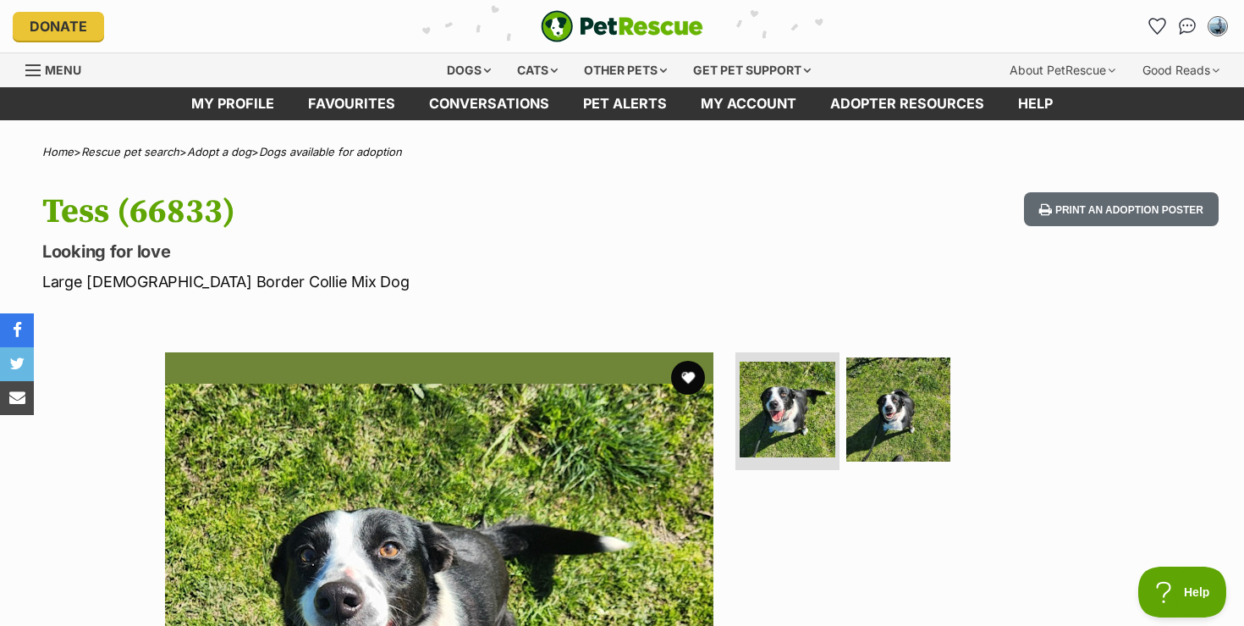
click at [485, 277] on p "Large [DEMOGRAPHIC_DATA] Border Collie Mix Dog" at bounding box center [400, 281] width 716 height 23
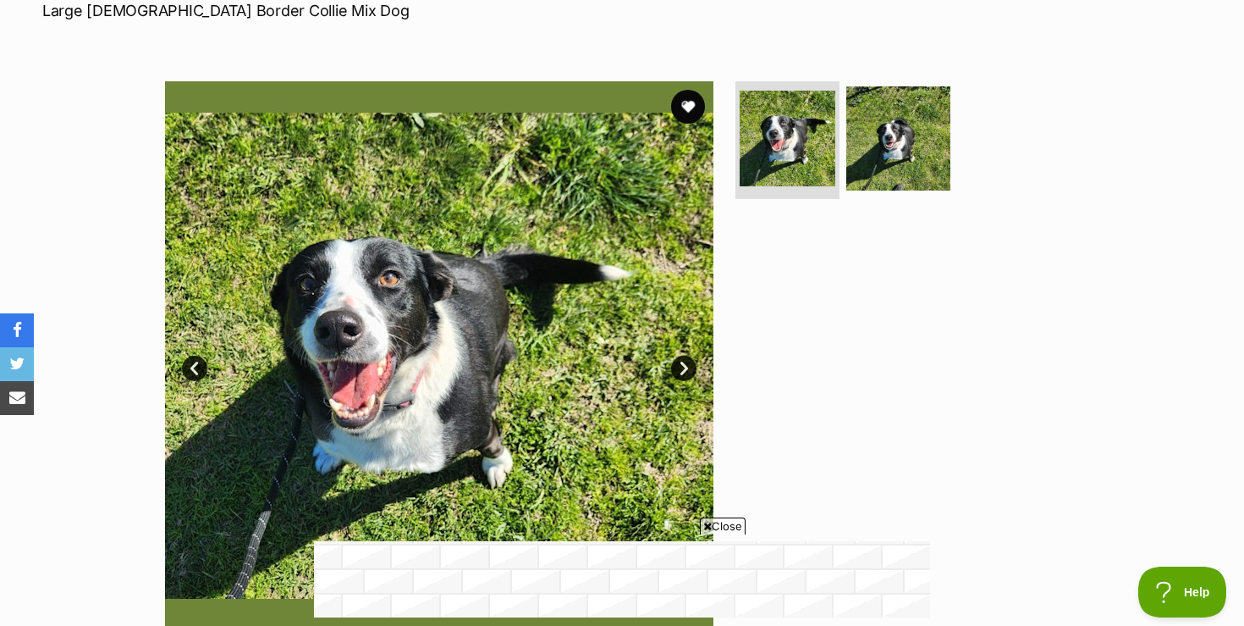
click at [719, 532] on span "Close" at bounding box center [723, 525] width 46 height 17
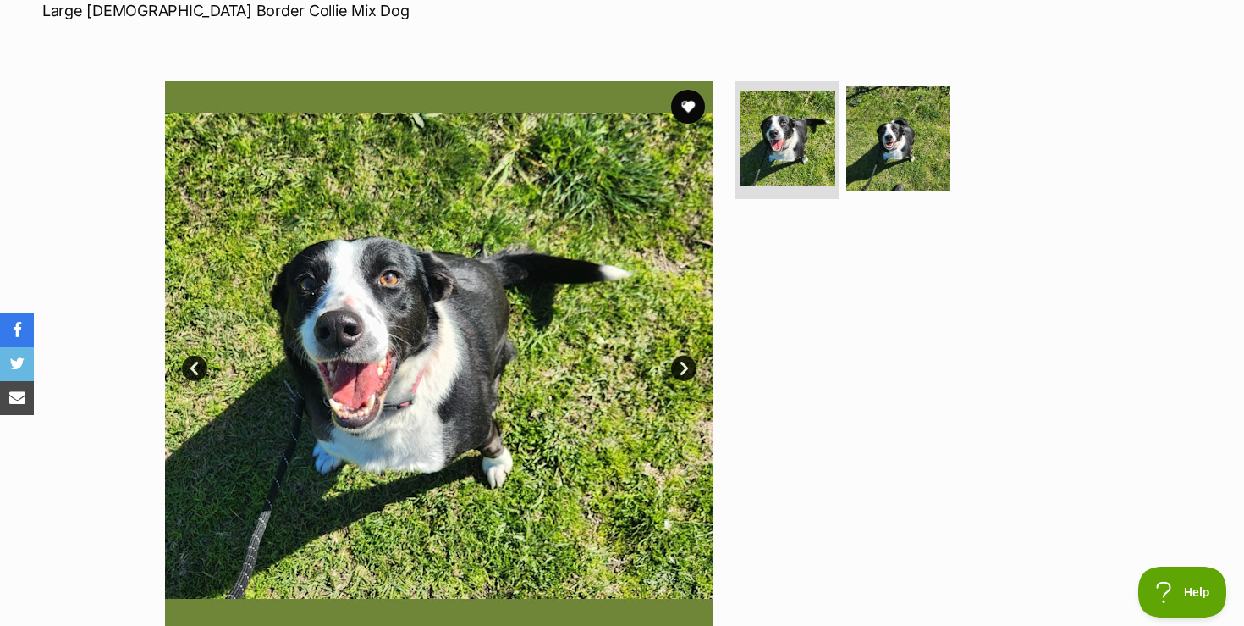
click at [687, 367] on link "Next" at bounding box center [683, 367] width 25 height 25
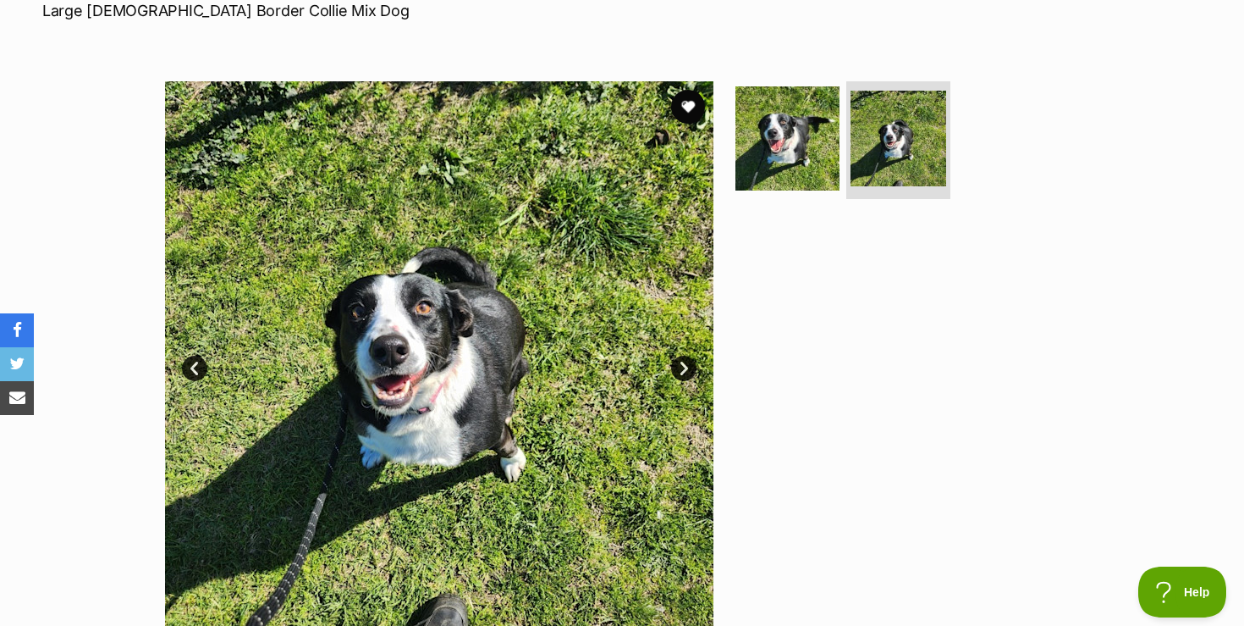
click at [687, 367] on link "Next" at bounding box center [683, 367] width 25 height 25
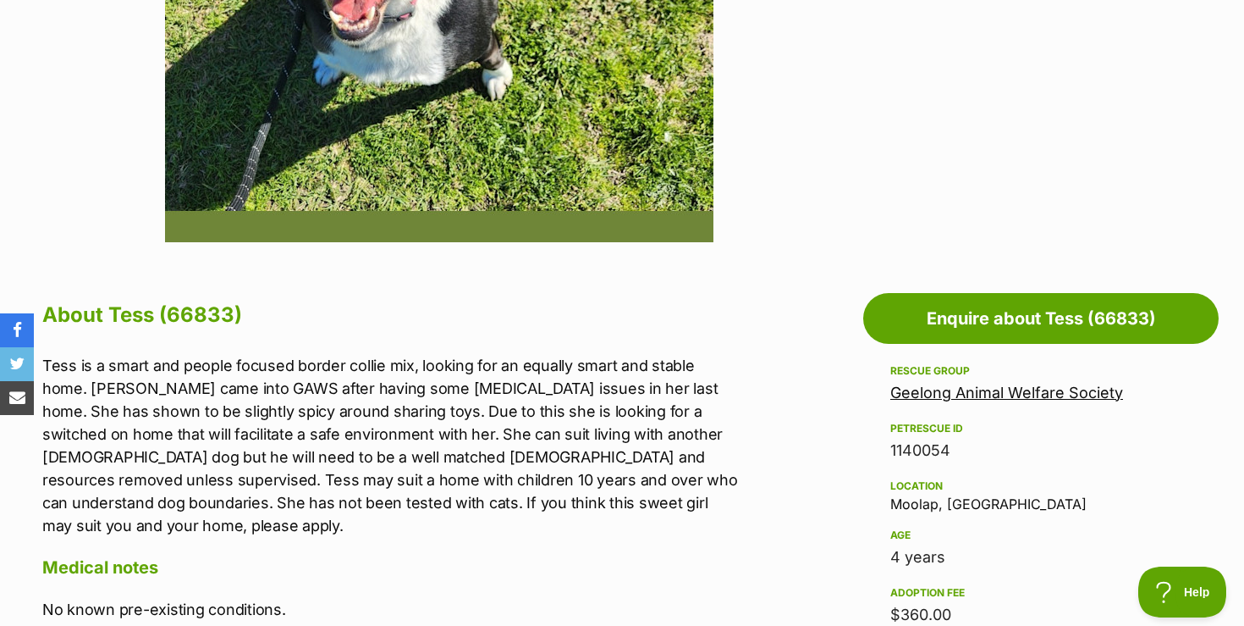
scroll to position [677, 0]
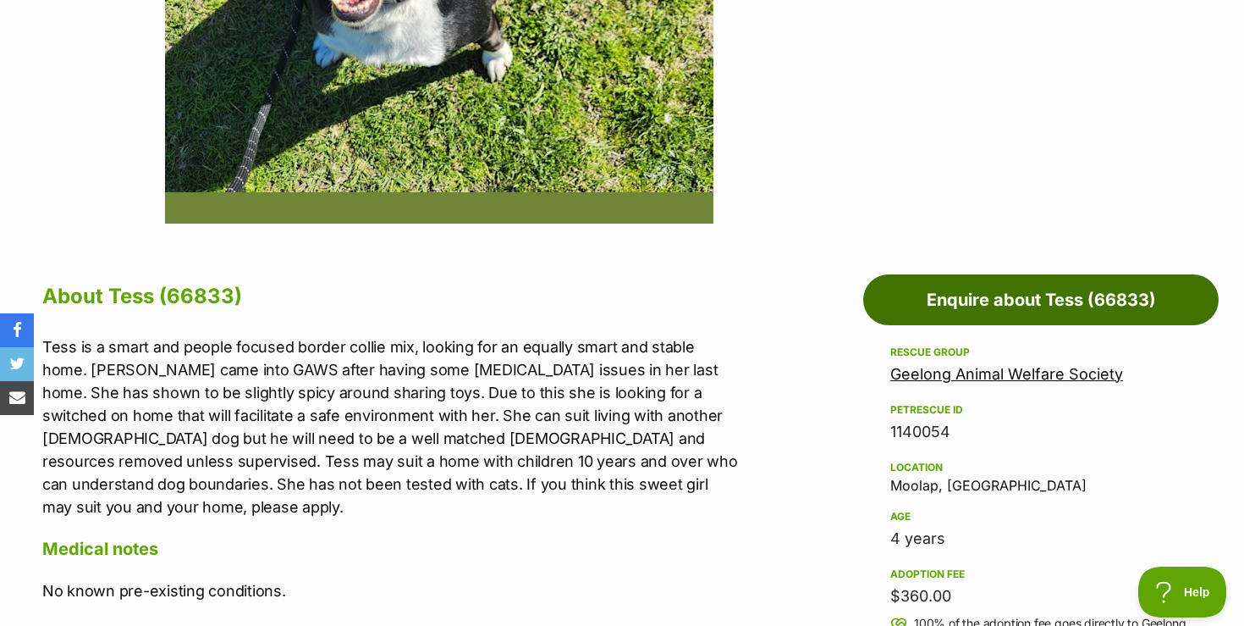
click at [1020, 311] on link "Enquire about Tess (66833)" at bounding box center [1040, 299] width 355 height 51
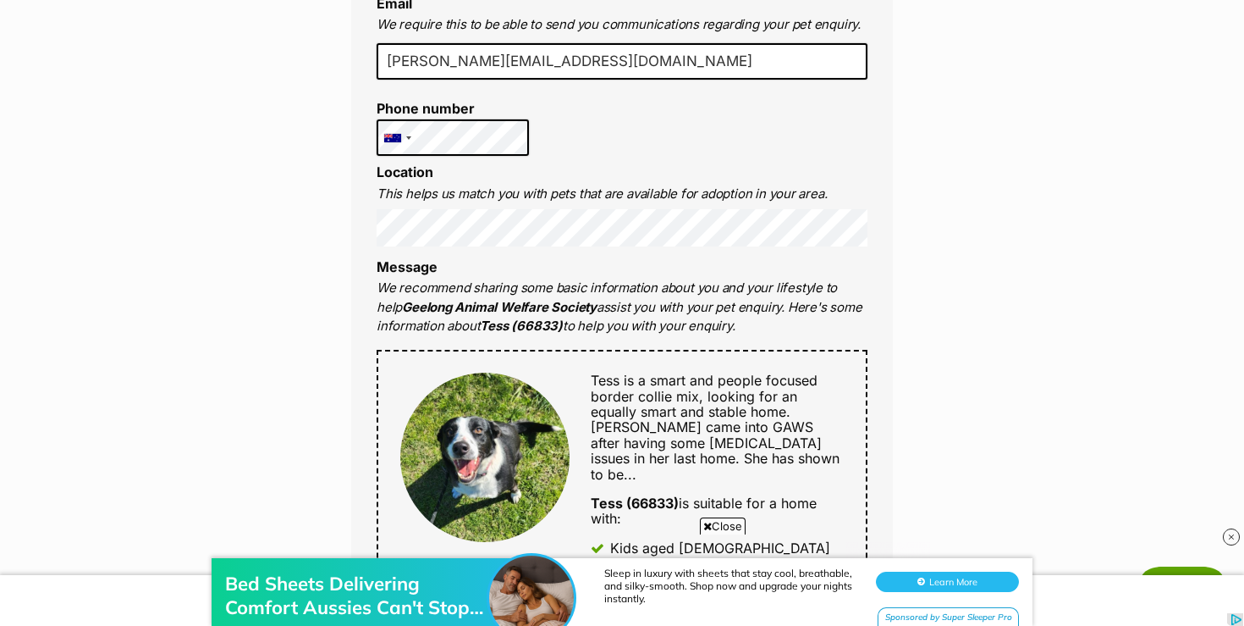
scroll to position [576, 0]
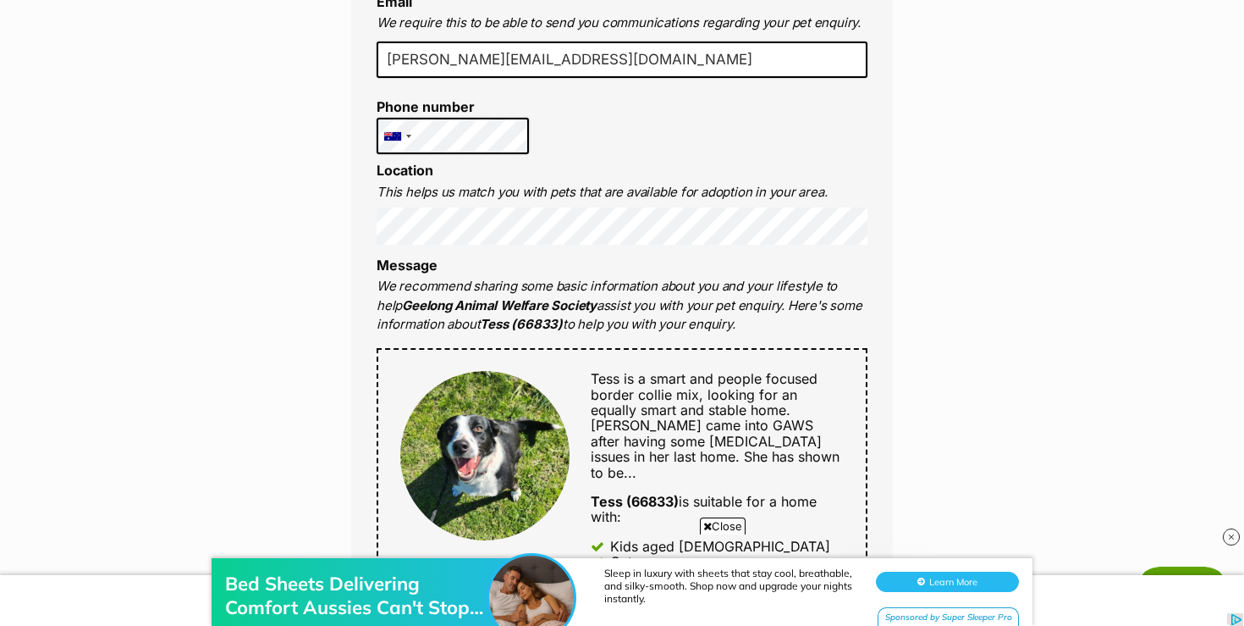
click at [714, 527] on div "Bed Sheets Delivering Comfort Aussies Can't Stop Loving Sleep in luxury with sh…" at bounding box center [622, 575] width 1244 height 102
click at [718, 523] on span "Close" at bounding box center [723, 525] width 46 height 17
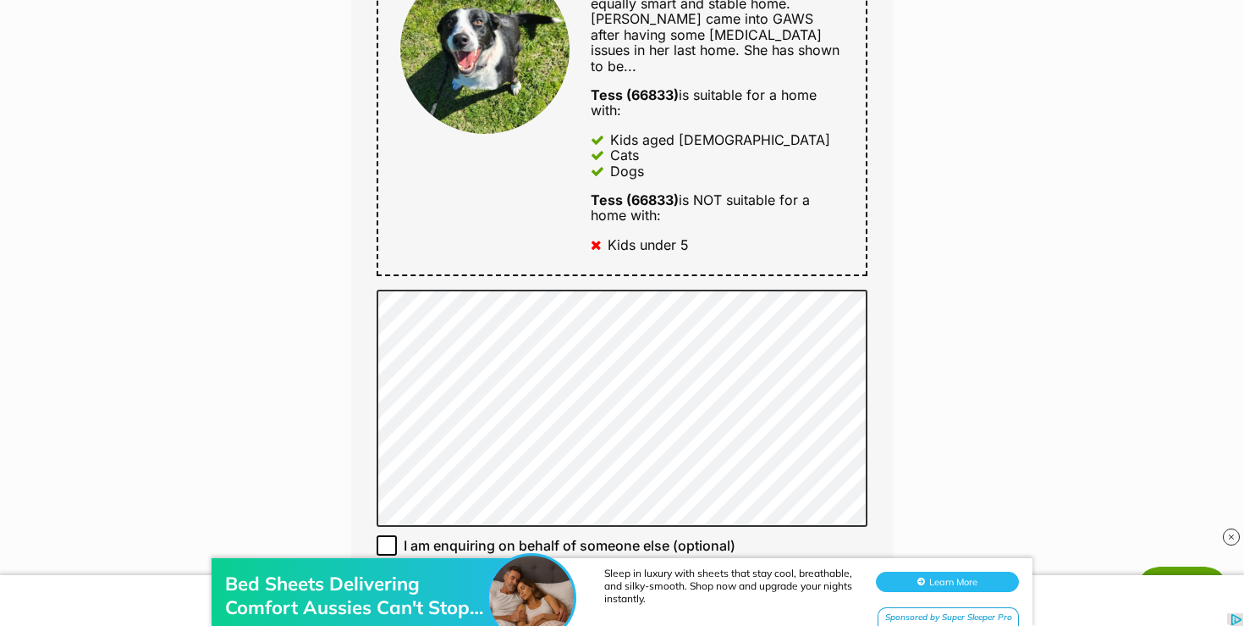
scroll to position [1016, 0]
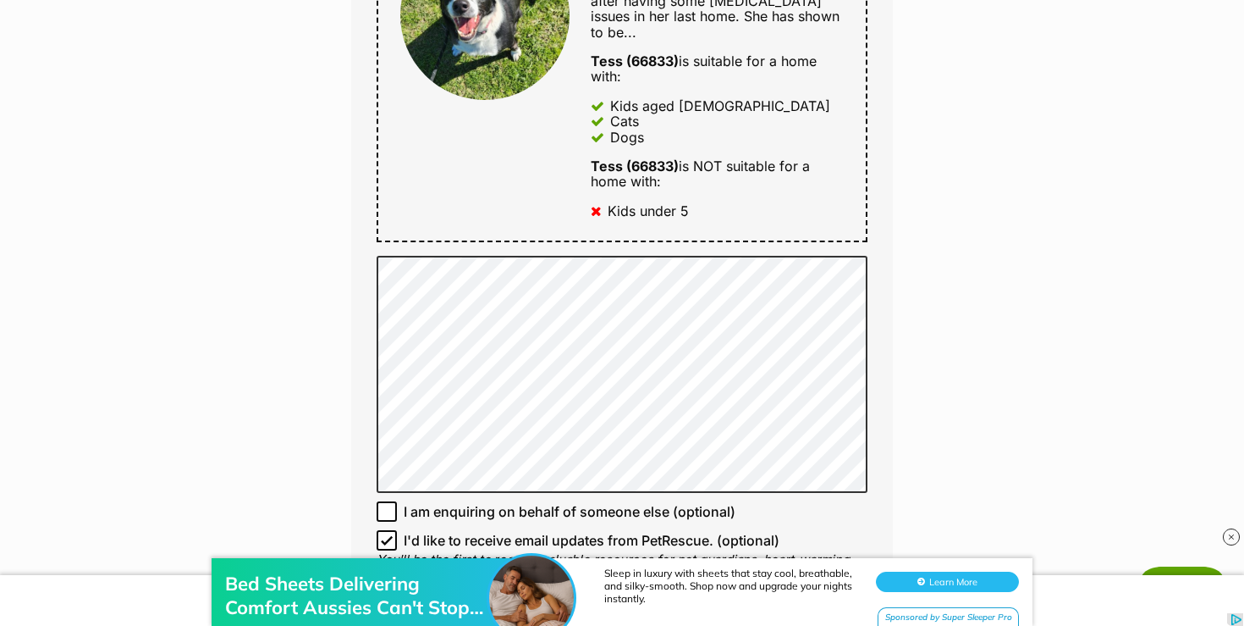
click at [270, 420] on div "Enquire about Tess (66833) 03 5248 2091 Send an enquiry via the form below or p…" at bounding box center [622, 288] width 1244 height 2301
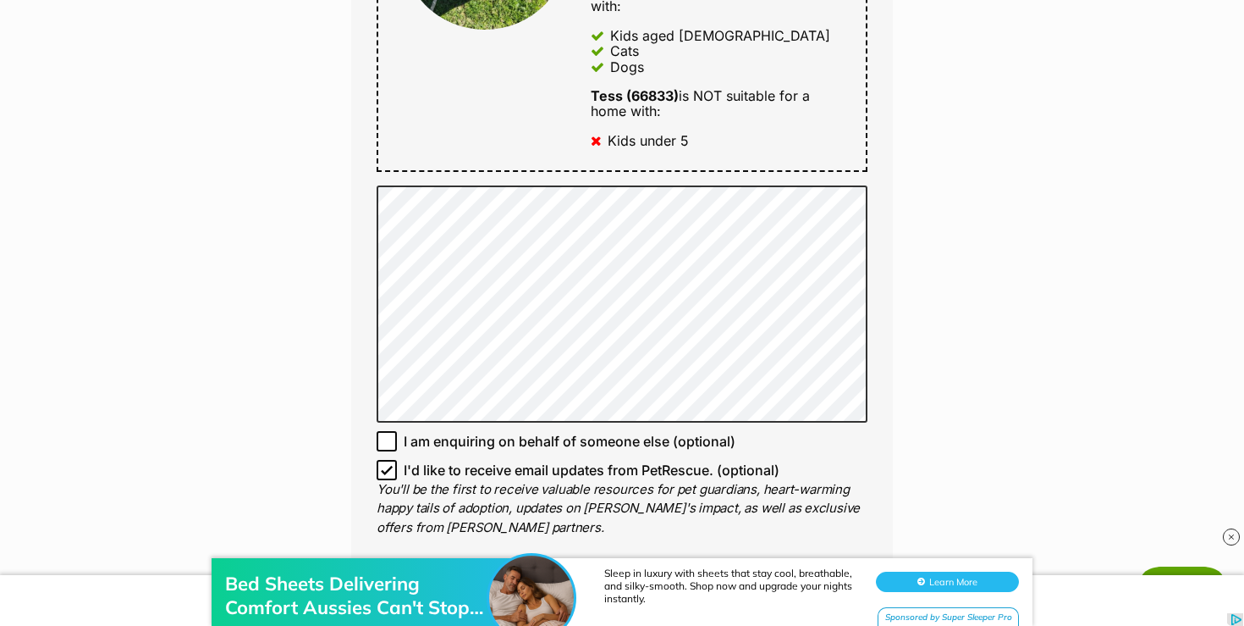
scroll to position [1117, 0]
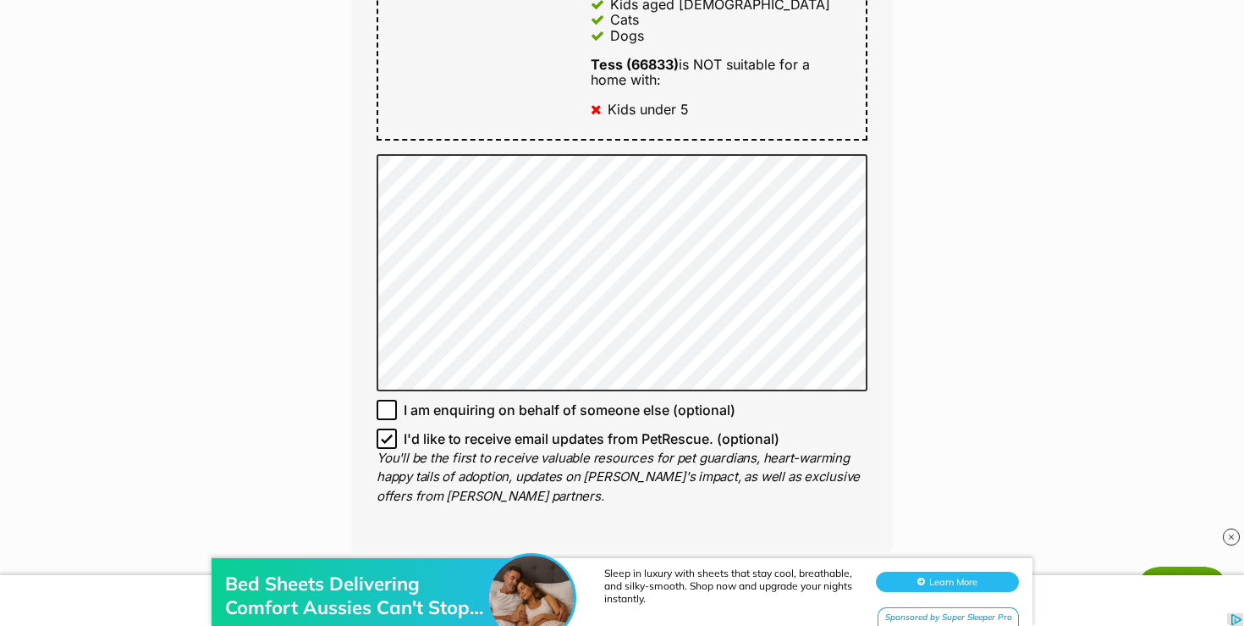
click at [248, 189] on div "Enquire about Tess (66833) 03 5248 2091 Send an enquiry via the form below or p…" at bounding box center [622, 187] width 1244 height 2301
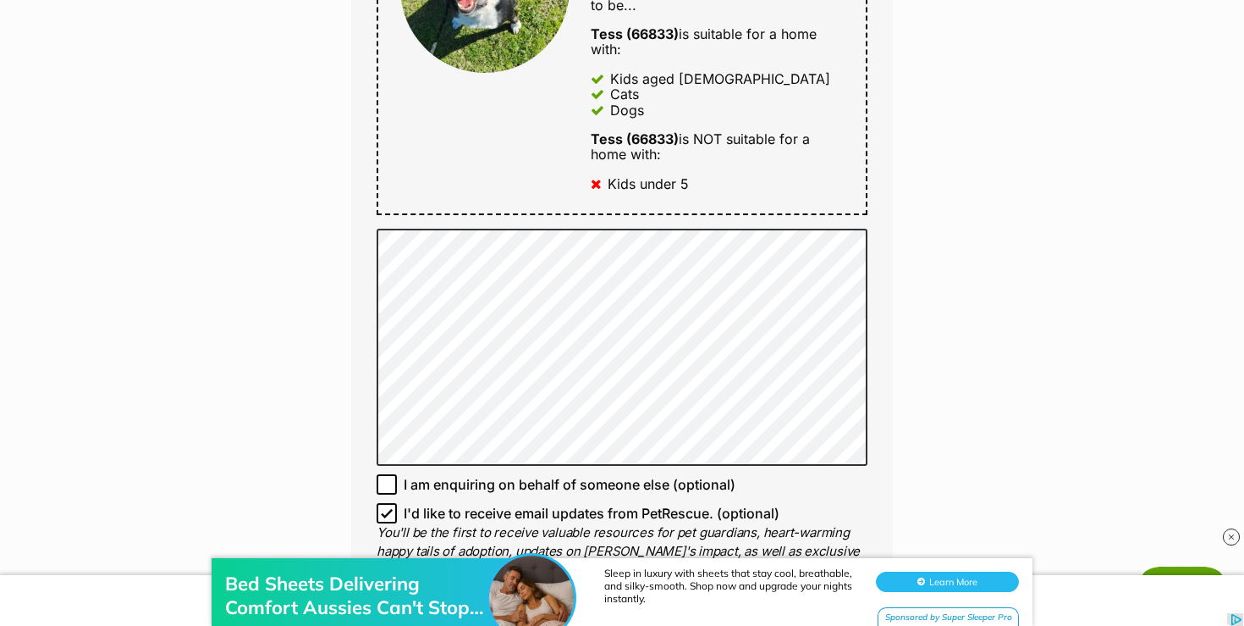
scroll to position [1050, 0]
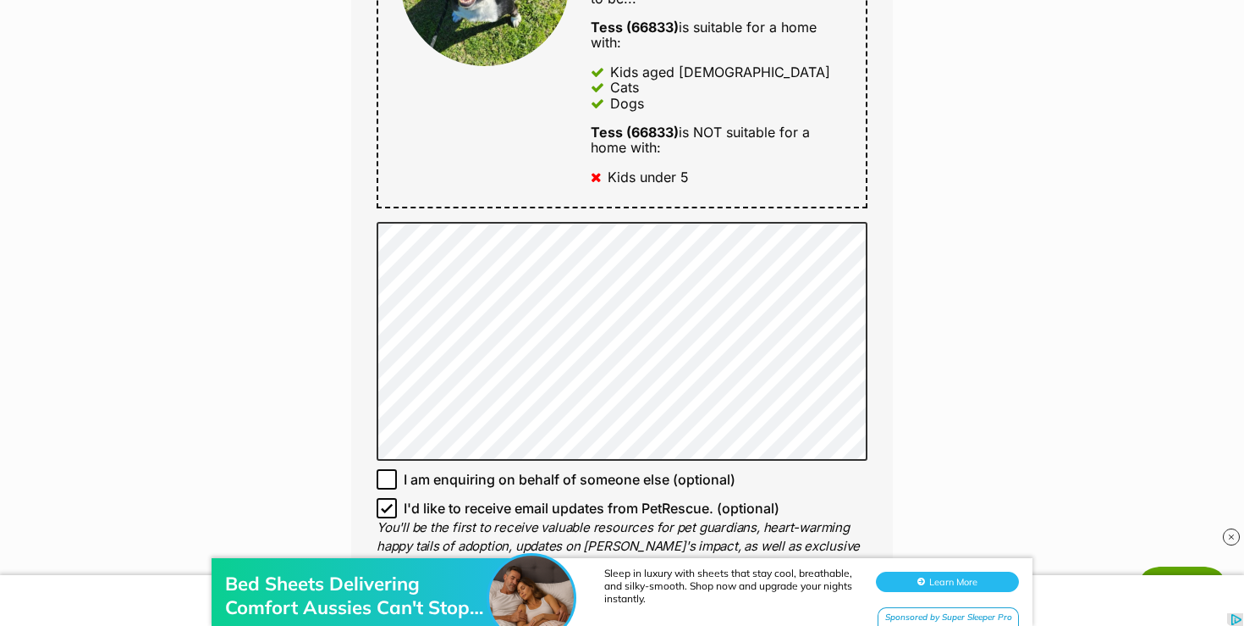
click at [266, 228] on div "Enquire about Tess (66833) 03 5248 2091 Send an enquiry via the form below or p…" at bounding box center [622, 255] width 1244 height 2303
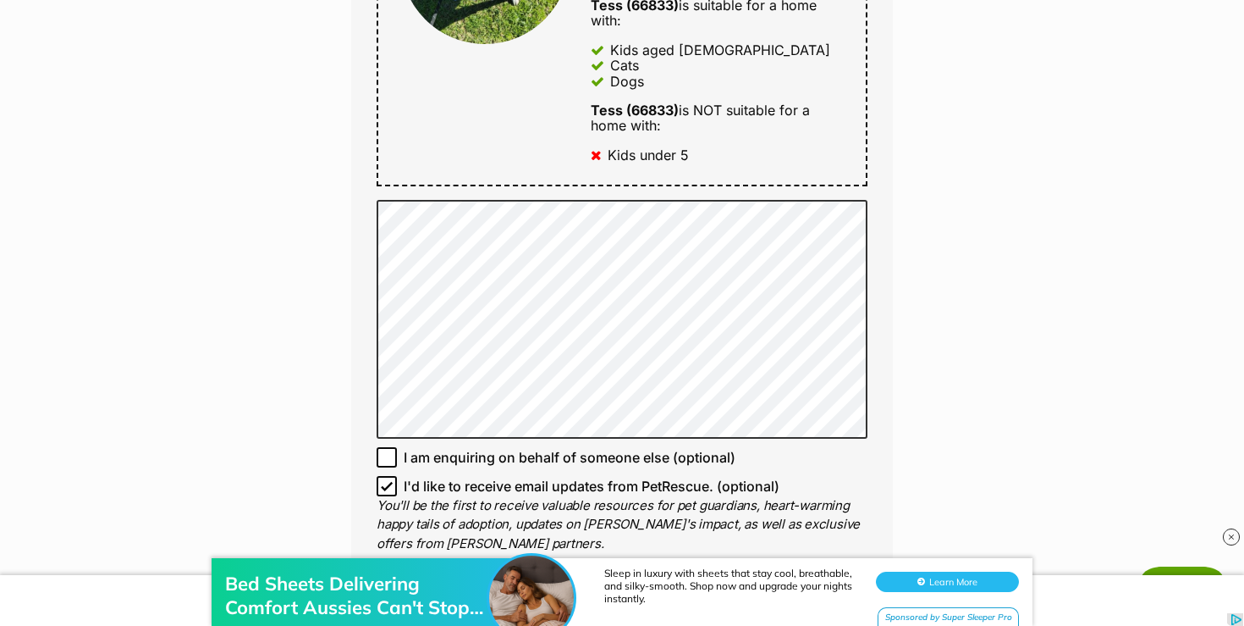
scroll to position [1083, 0]
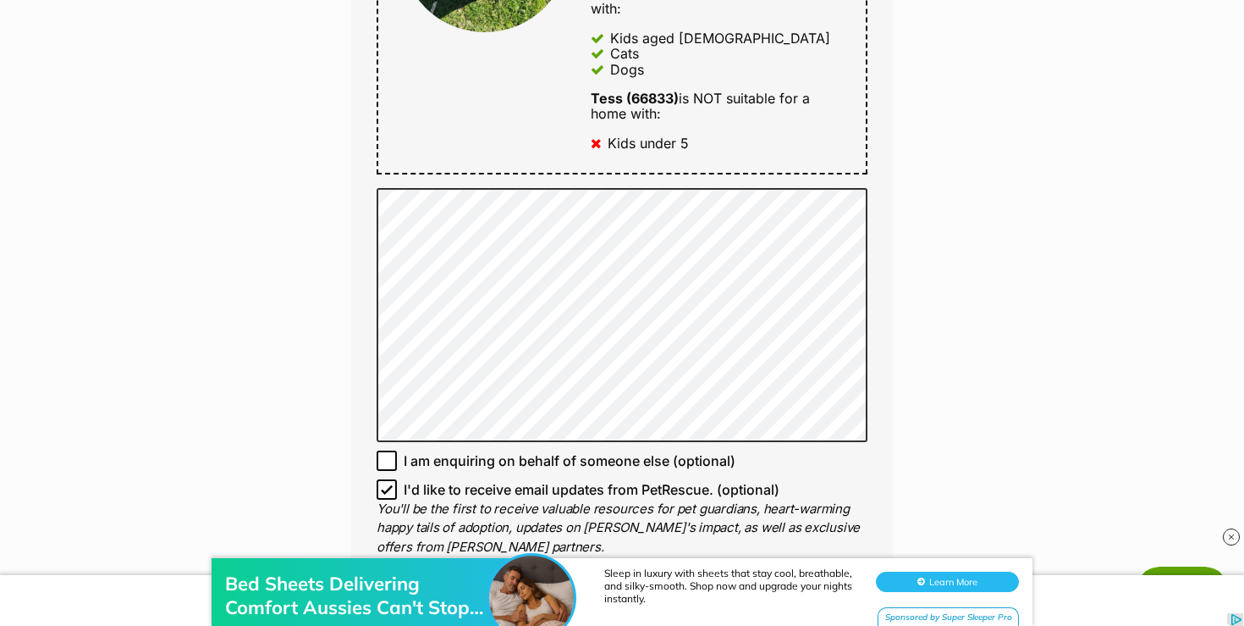
click at [281, 334] on div "Enquire about Tess (66833) 03 5248 2091 Send an enquiry via the form below or p…" at bounding box center [622, 230] width 1244 height 2318
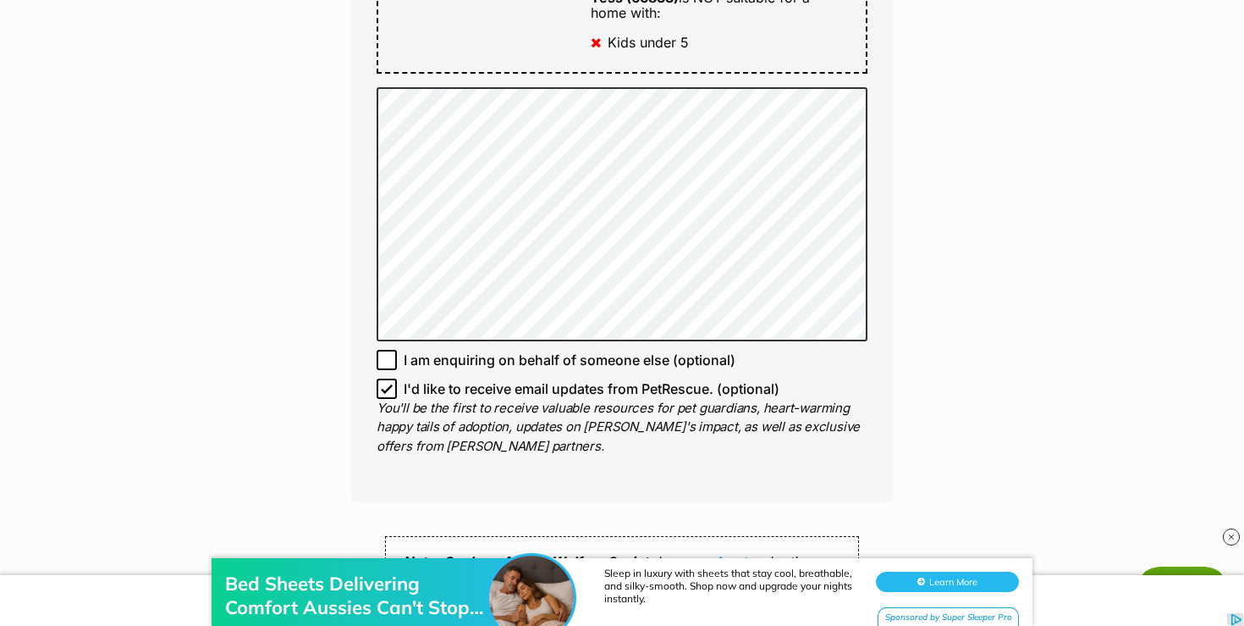
scroll to position [1185, 0]
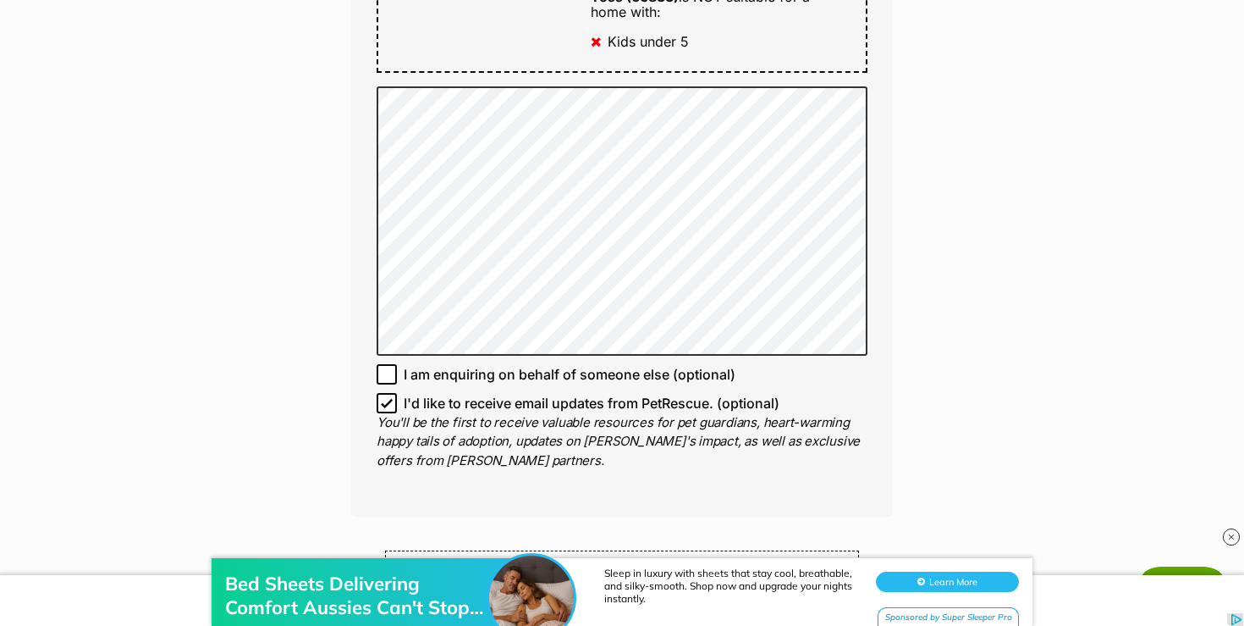
click at [245, 372] on div "Enquire about Tess (66833) 03 5248 2091 Send an enquiry via the form below or p…" at bounding box center [622, 136] width 1244 height 2334
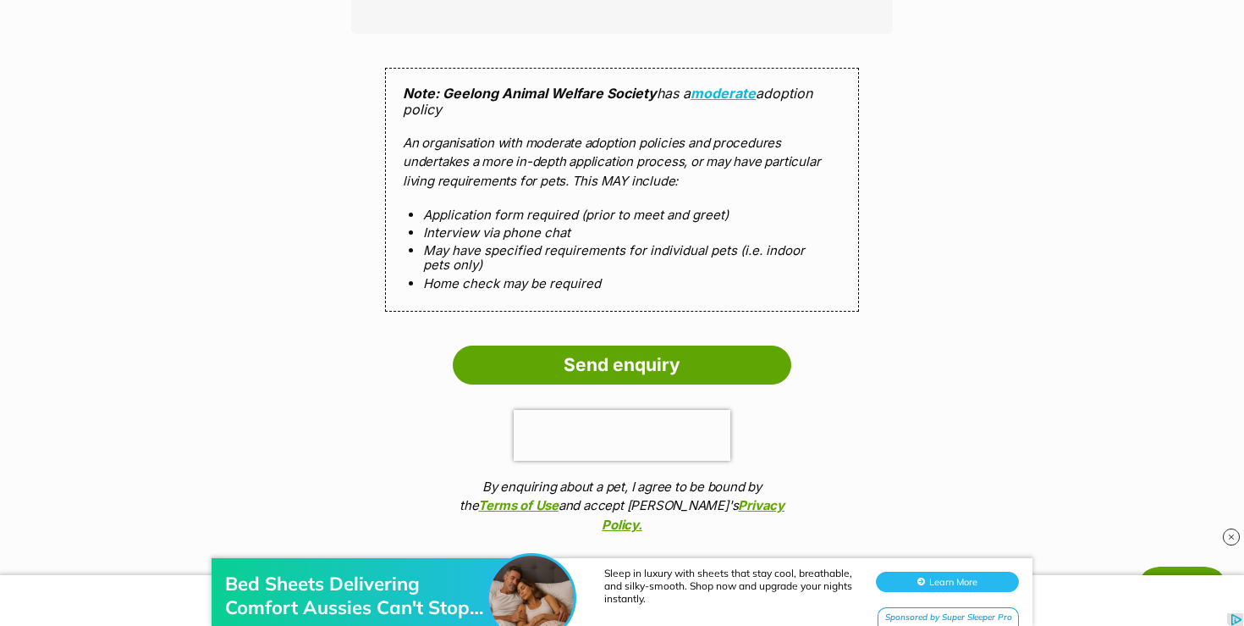
scroll to position [1727, 0]
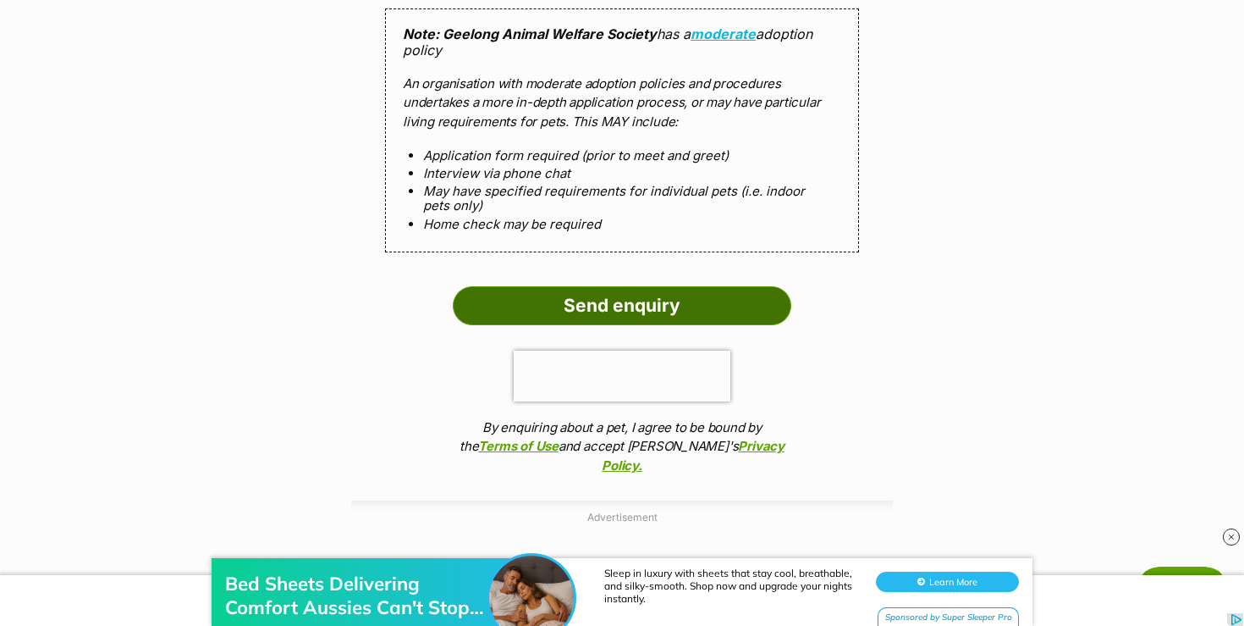
click at [636, 293] on input "Send enquiry" at bounding box center [622, 305] width 339 height 39
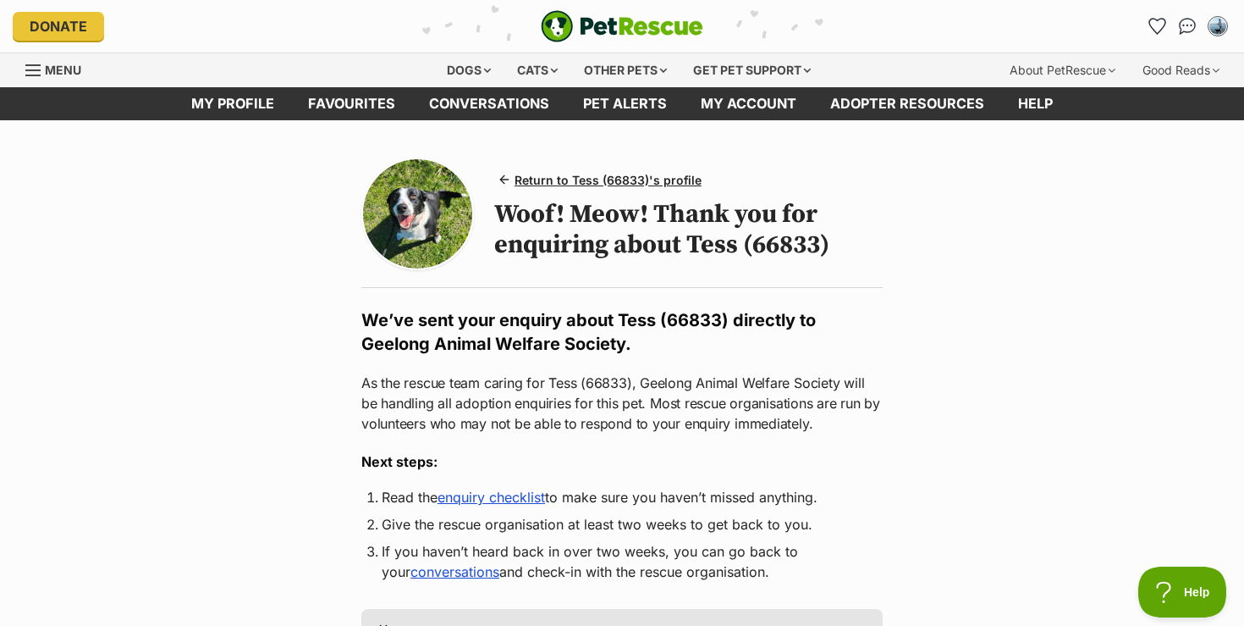
click at [215, 316] on main "Return to Tess (66833)'s profile Woof! Meow! Thank you for enquiring about Tess…" at bounding box center [622, 600] width 1244 height 960
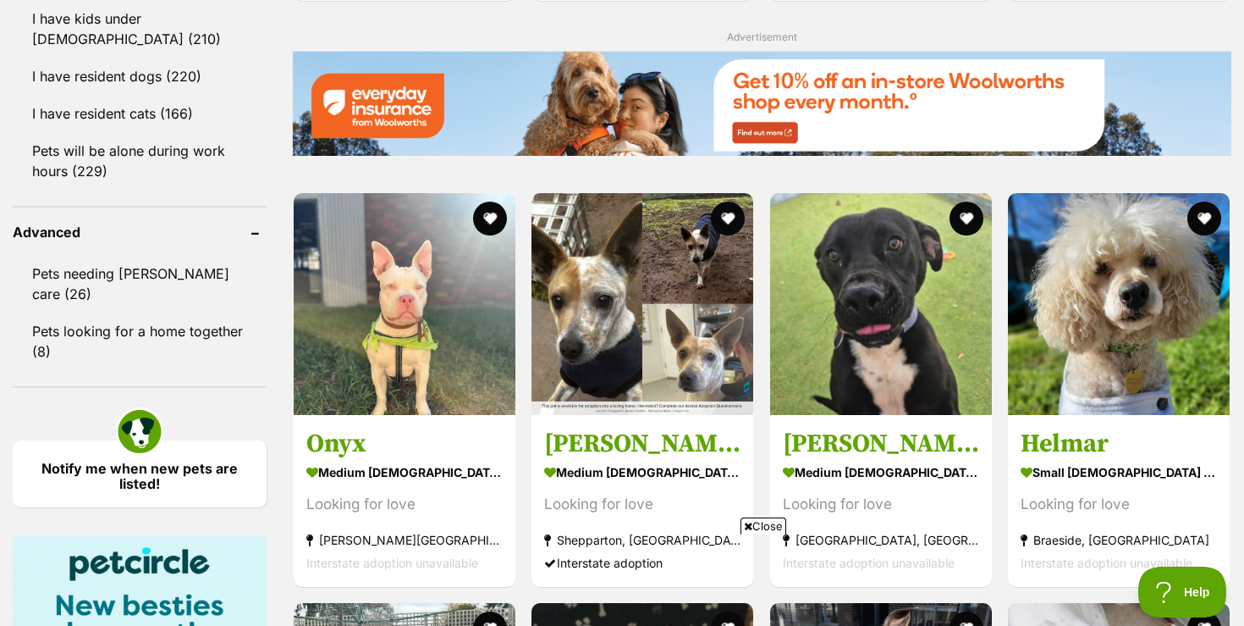
scroll to position [2065, 0]
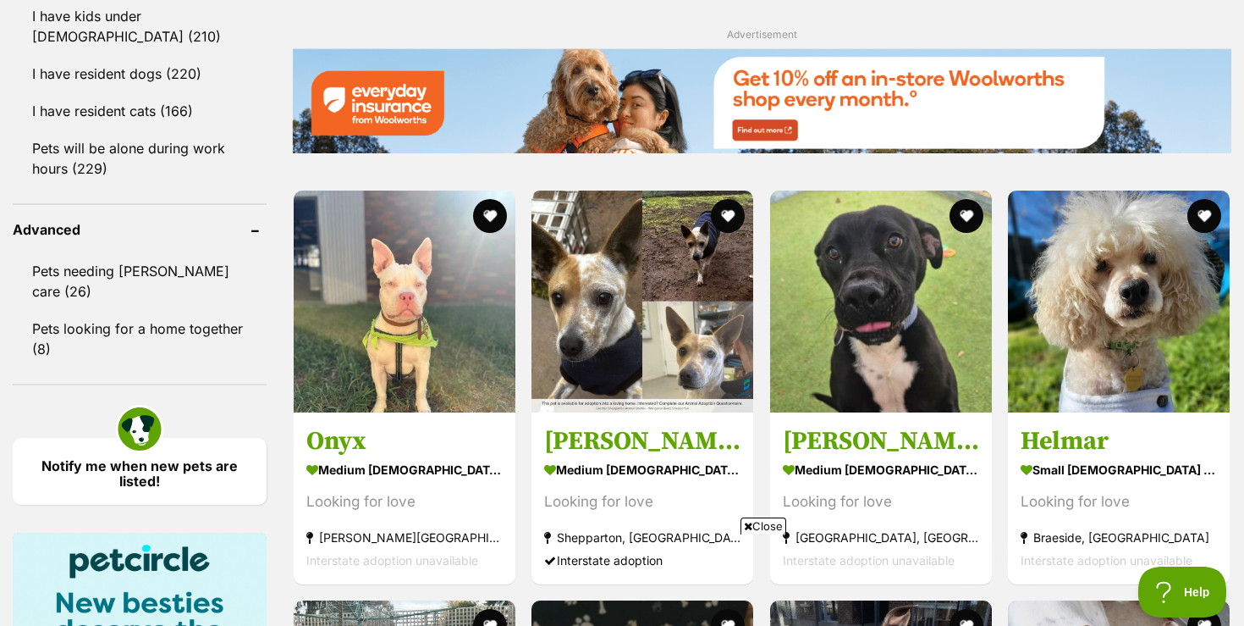
click at [763, 522] on span "Close" at bounding box center [764, 525] width 46 height 17
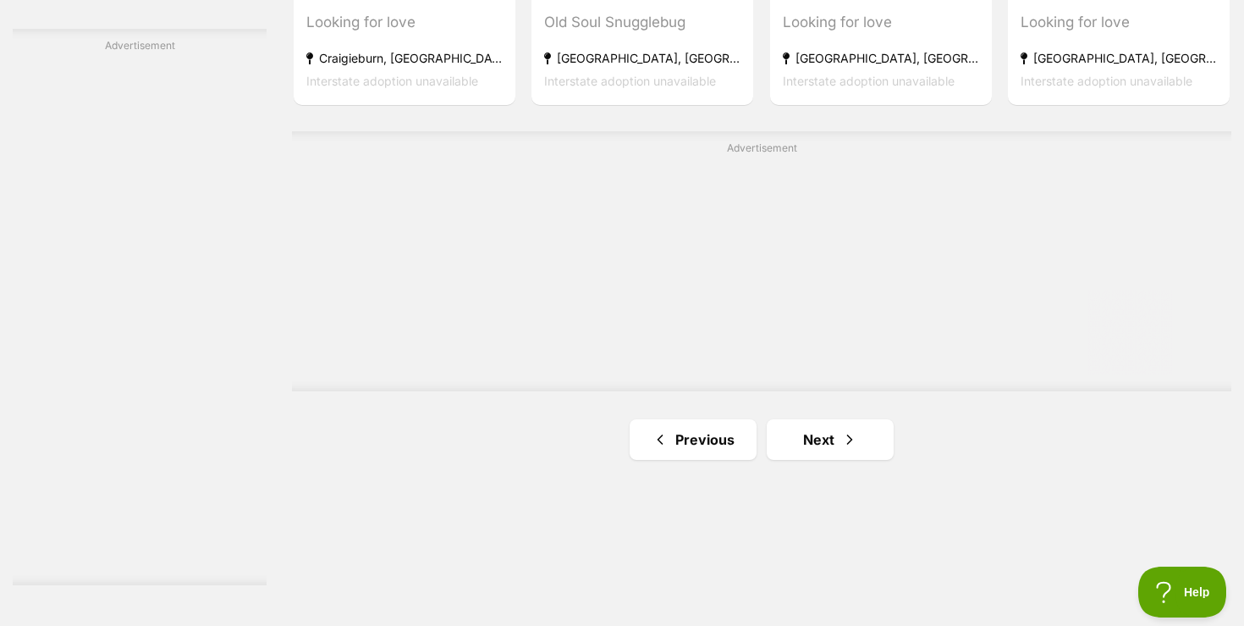
scroll to position [2979, 0]
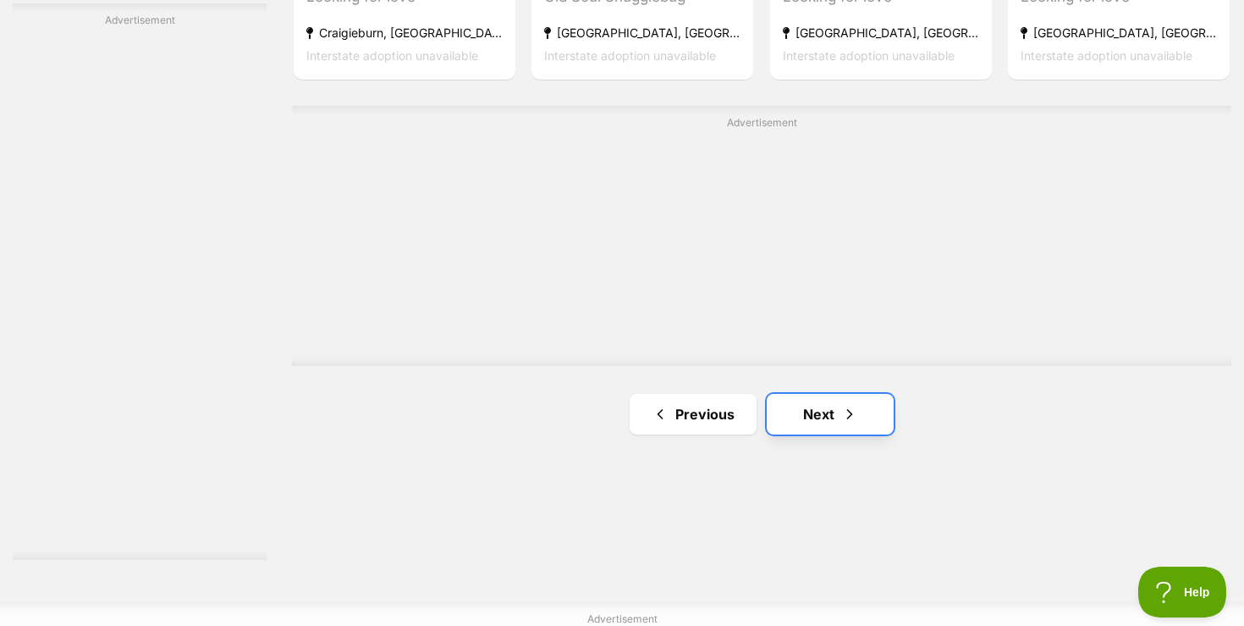
click at [815, 419] on link "Next" at bounding box center [830, 414] width 127 height 41
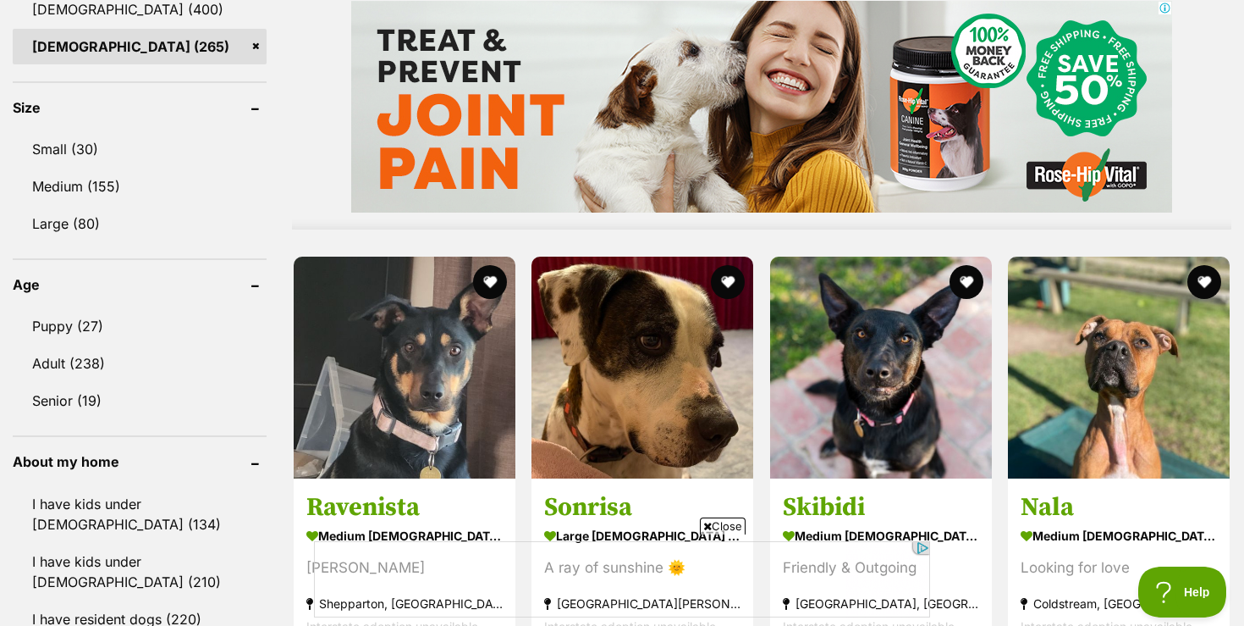
scroll to position [1524, 0]
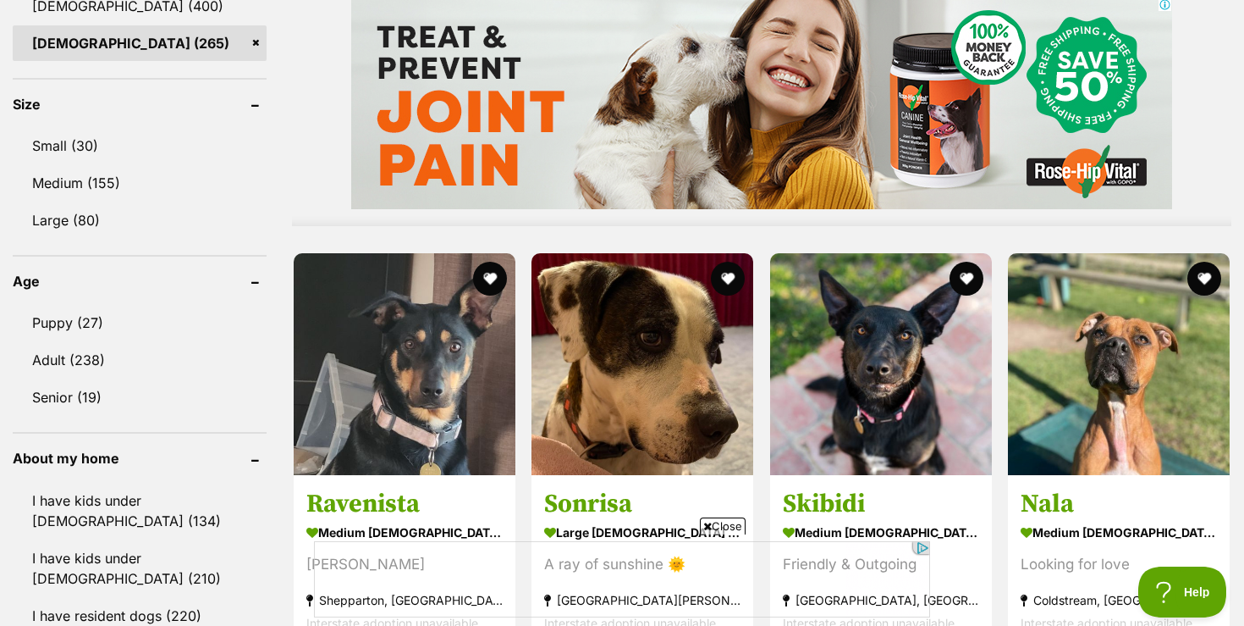
click at [721, 529] on span "Close" at bounding box center [723, 525] width 46 height 17
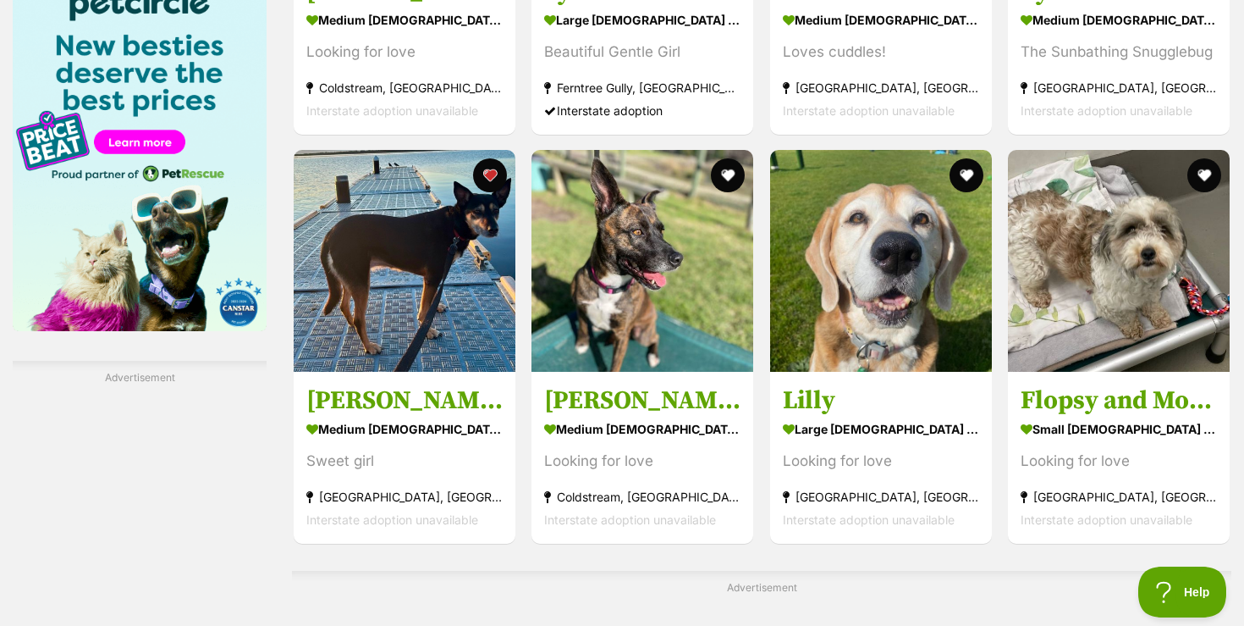
scroll to position [2641, 0]
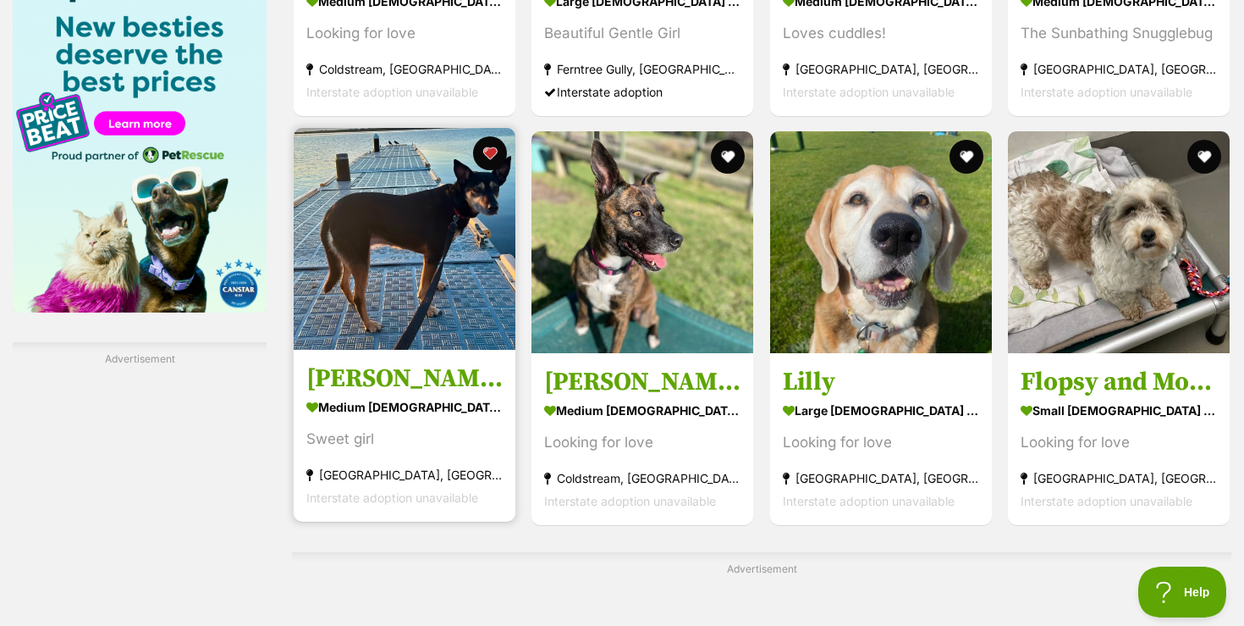
click at [401, 256] on img at bounding box center [405, 239] width 222 height 222
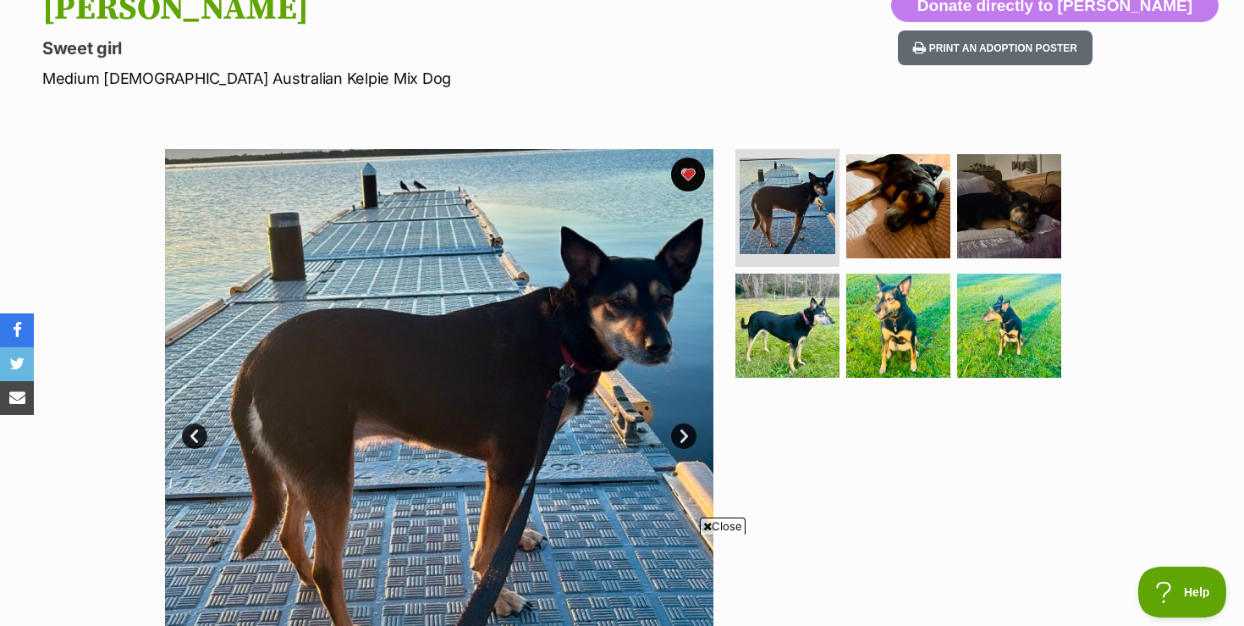
click at [681, 435] on link "Next" at bounding box center [683, 435] width 25 height 25
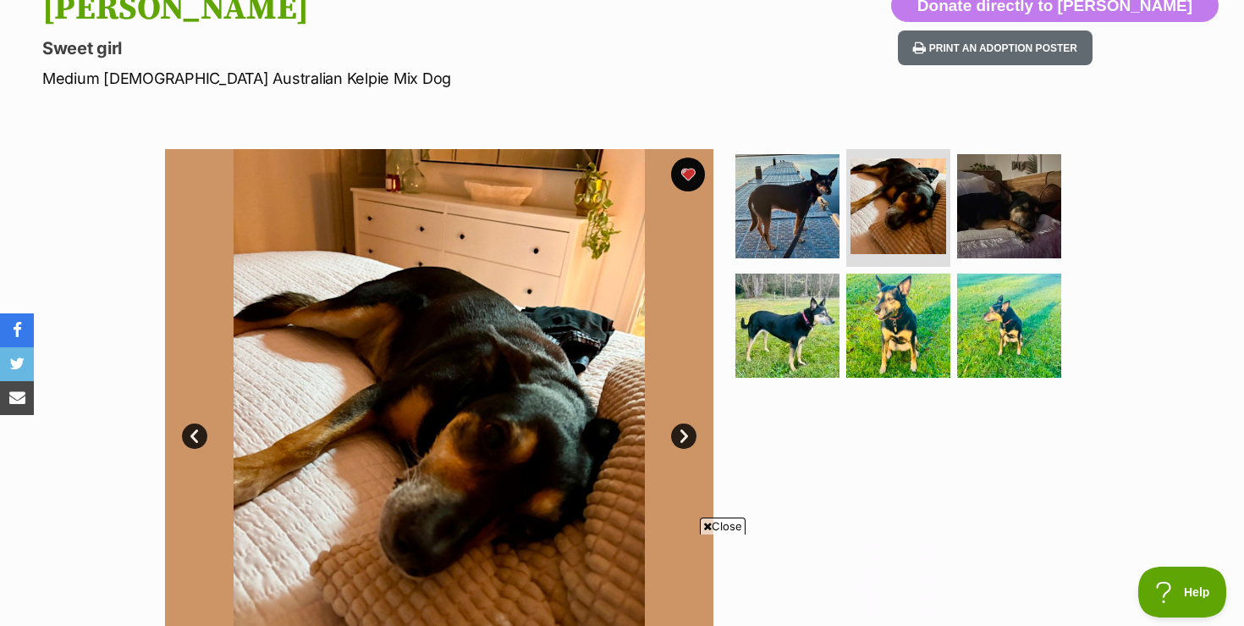
click at [681, 435] on link "Next" at bounding box center [683, 435] width 25 height 25
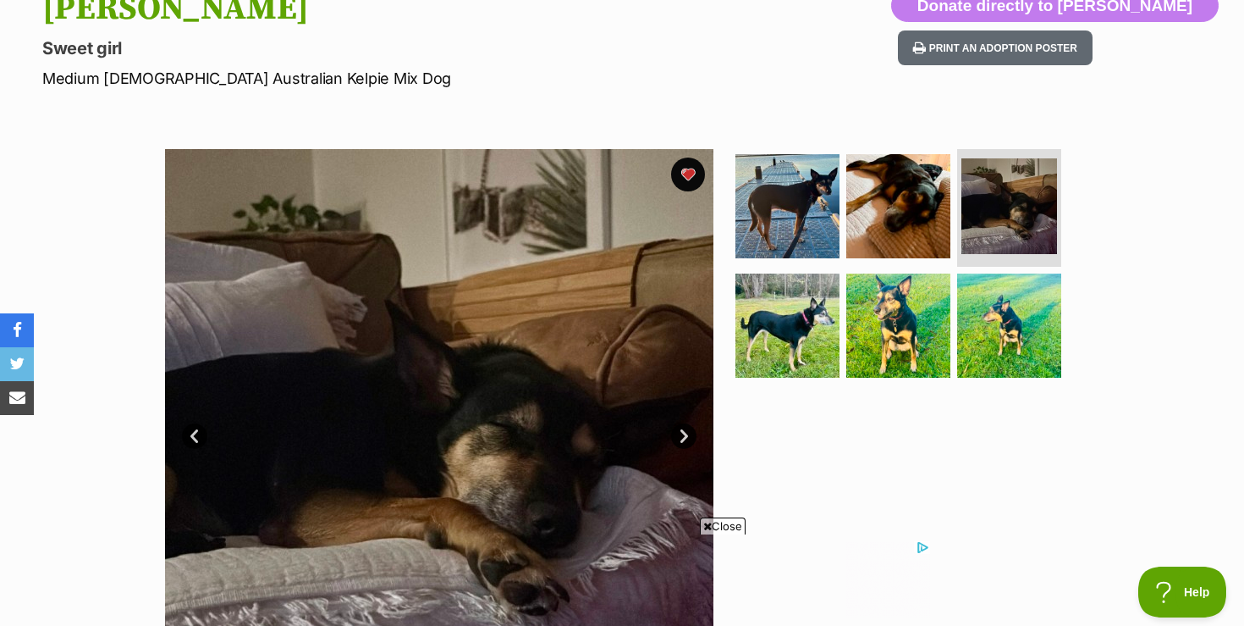
click at [681, 435] on link "Next" at bounding box center [683, 435] width 25 height 25
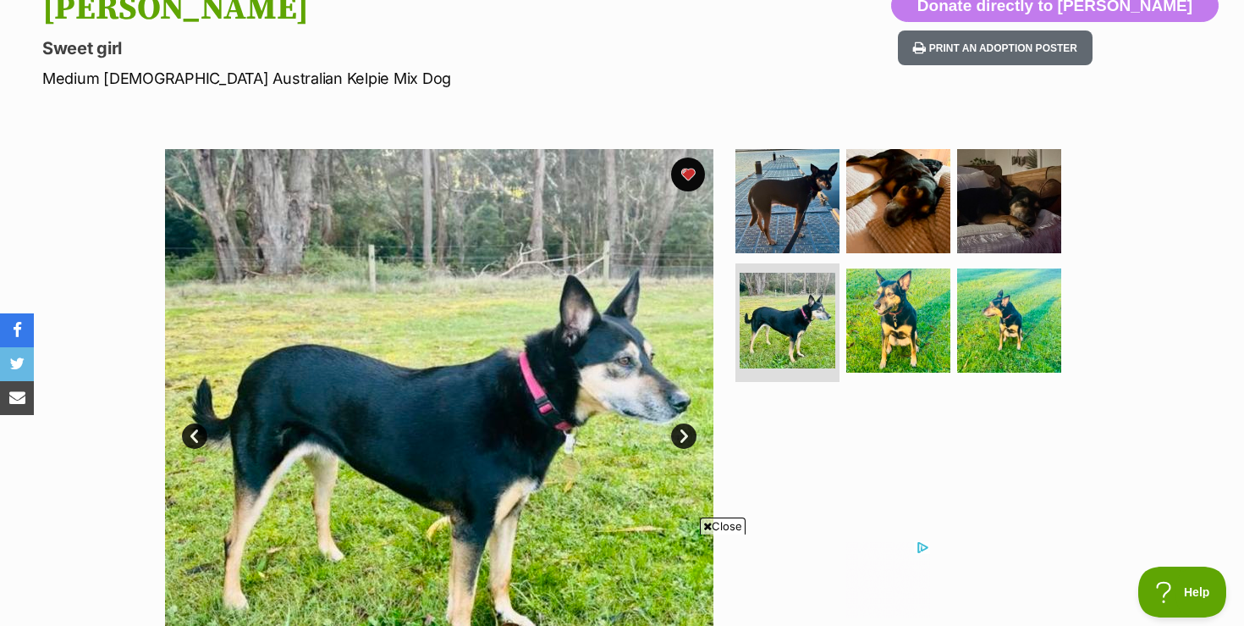
click at [681, 435] on link "Next" at bounding box center [683, 435] width 25 height 25
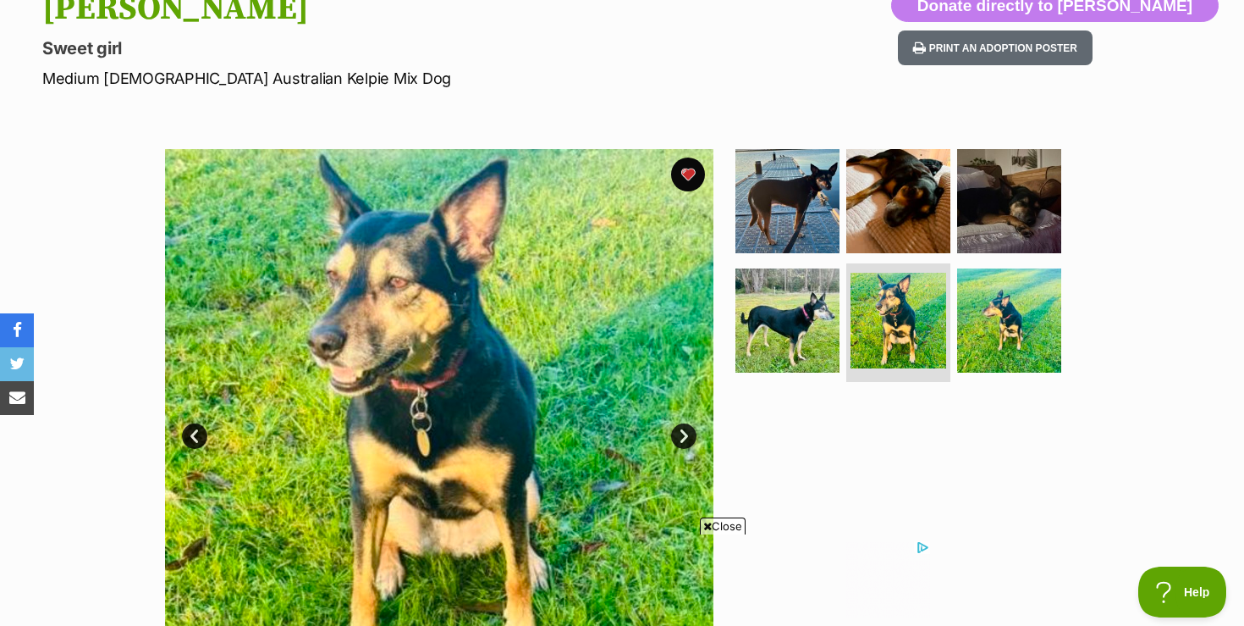
click at [681, 435] on link "Next" at bounding box center [683, 435] width 25 height 25
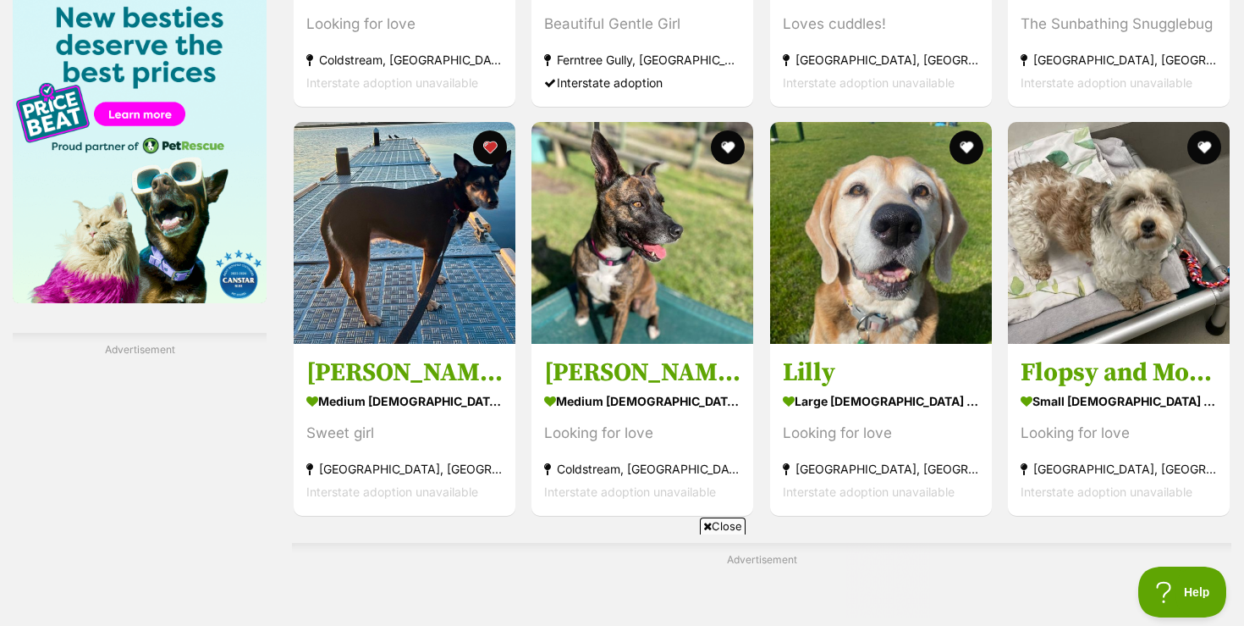
scroll to position [2648, 0]
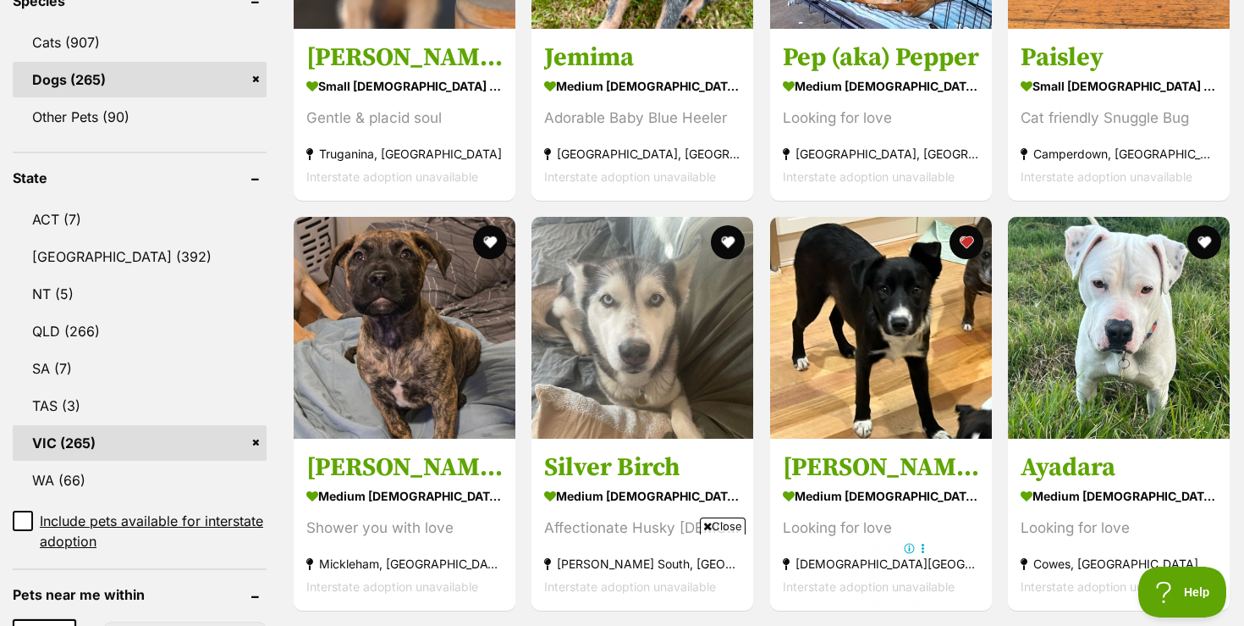
scroll to position [745, 0]
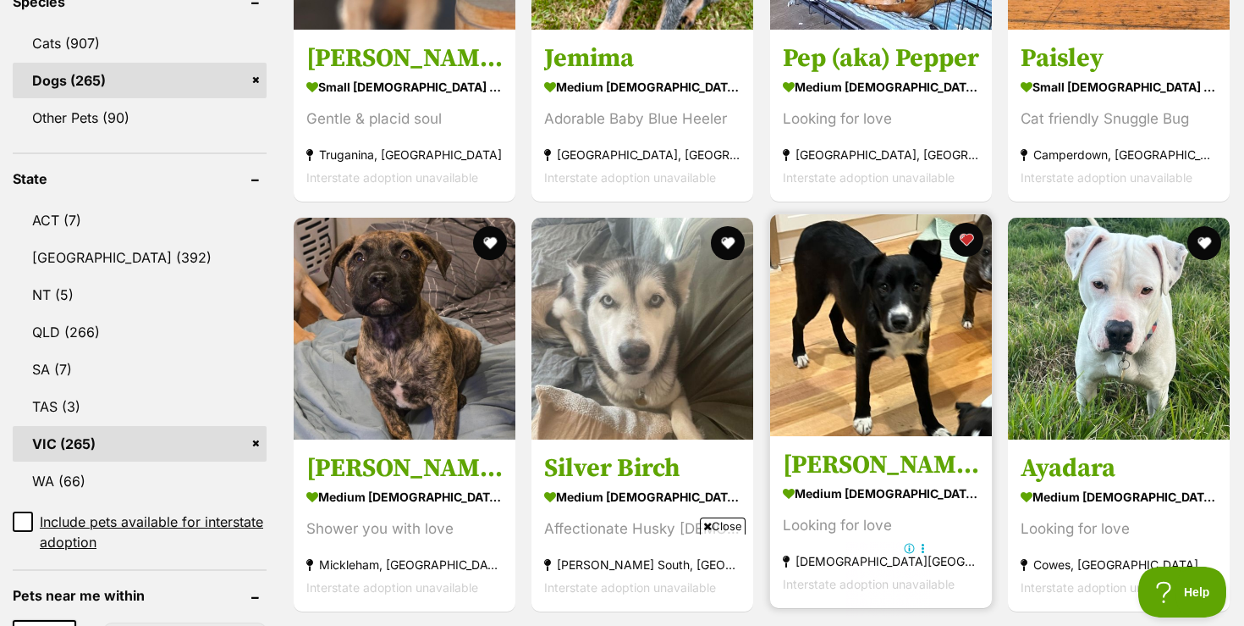
click at [867, 346] on img at bounding box center [881, 325] width 222 height 222
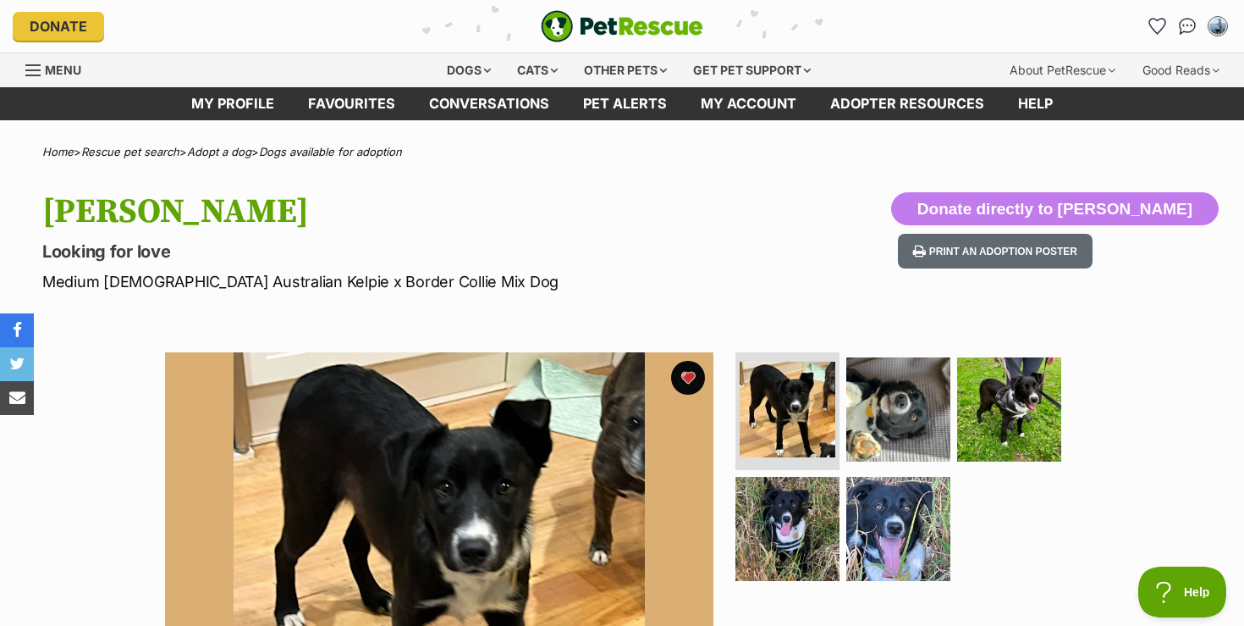
click at [703, 268] on hgroup "[PERSON_NAME] Looking for love Medium [DEMOGRAPHIC_DATA] Australian Kelpie x Bo…" at bounding box center [400, 242] width 716 height 101
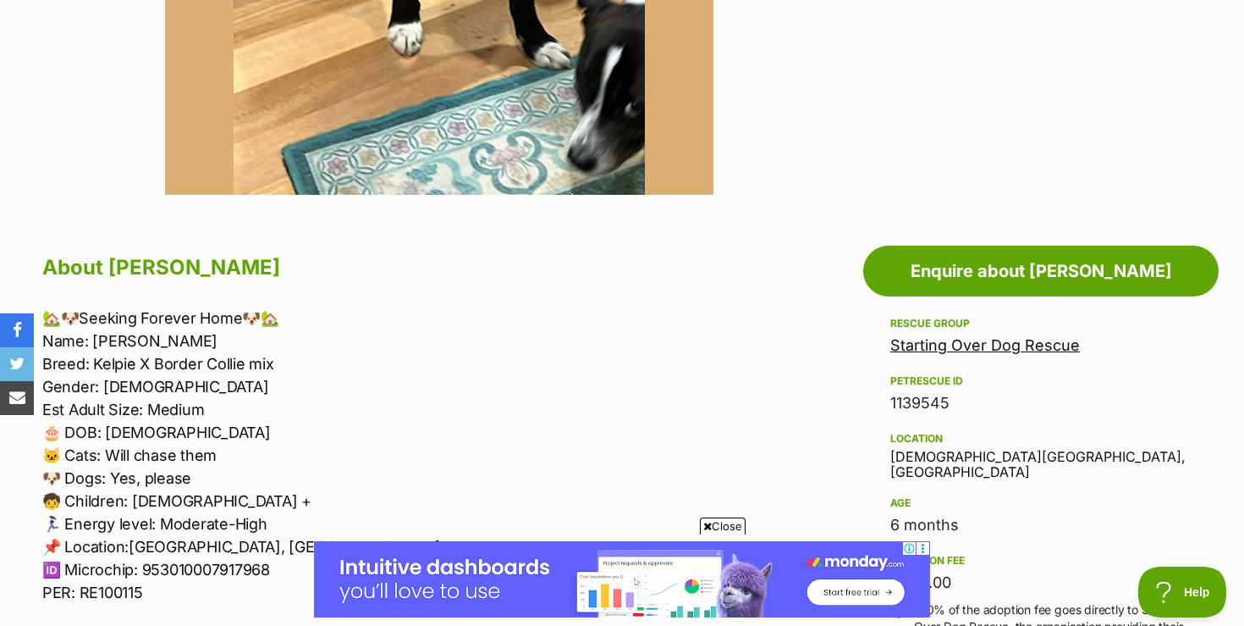
scroll to position [745, 0]
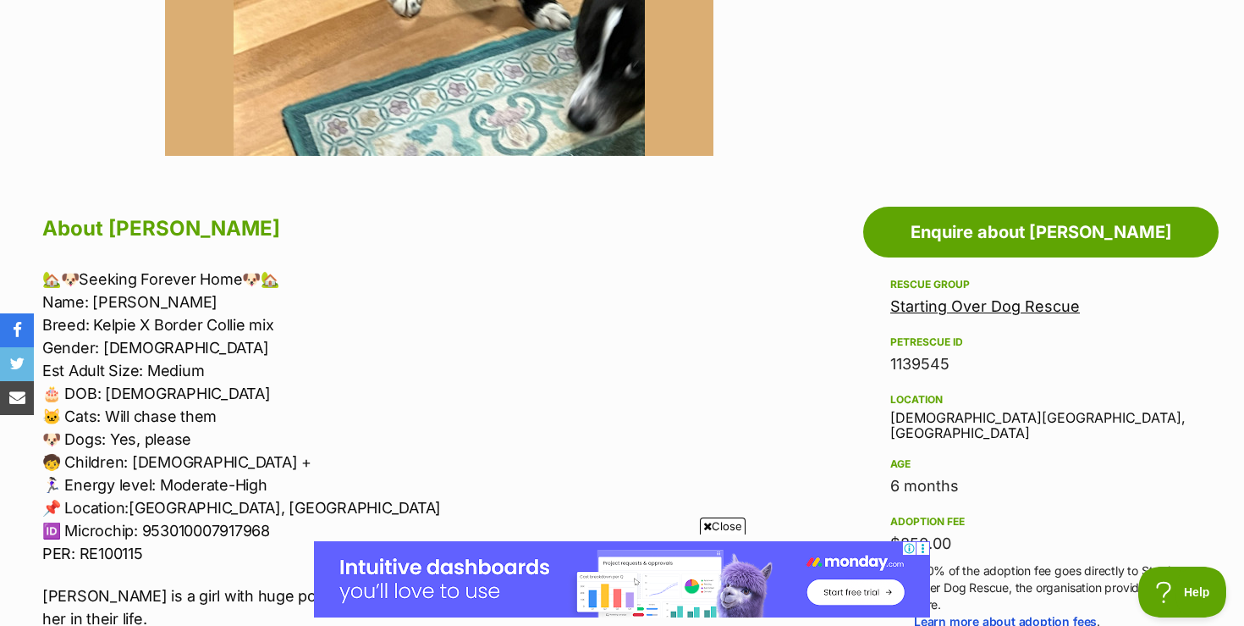
click at [734, 530] on span "Close" at bounding box center [723, 525] width 46 height 17
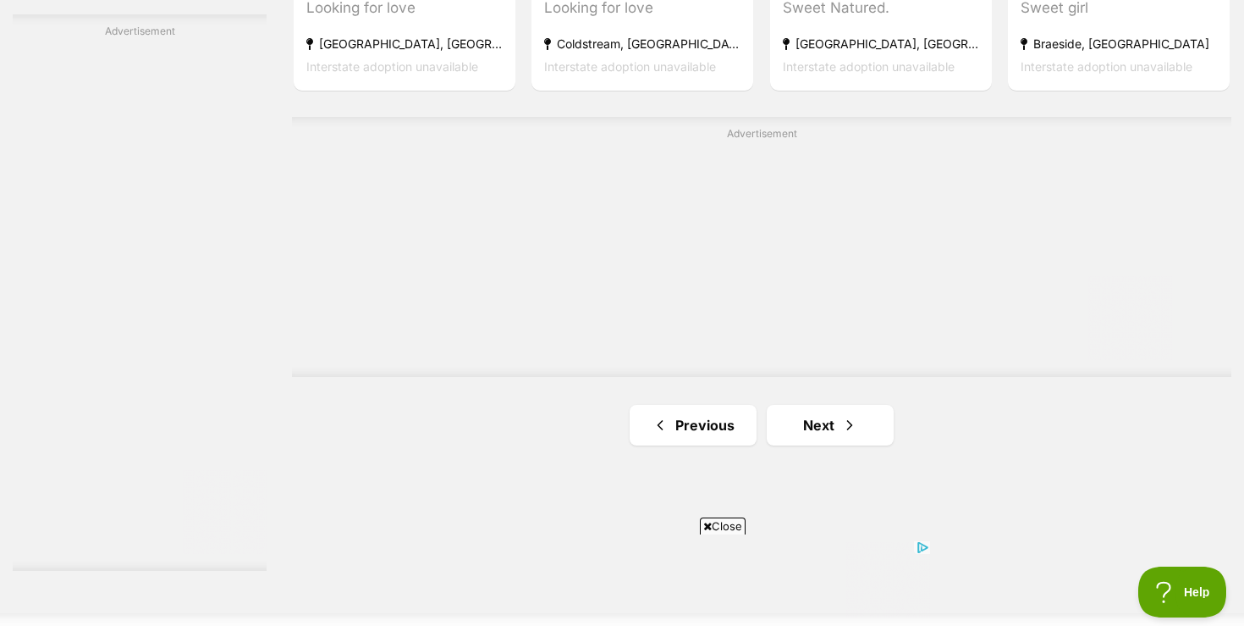
scroll to position [2980, 0]
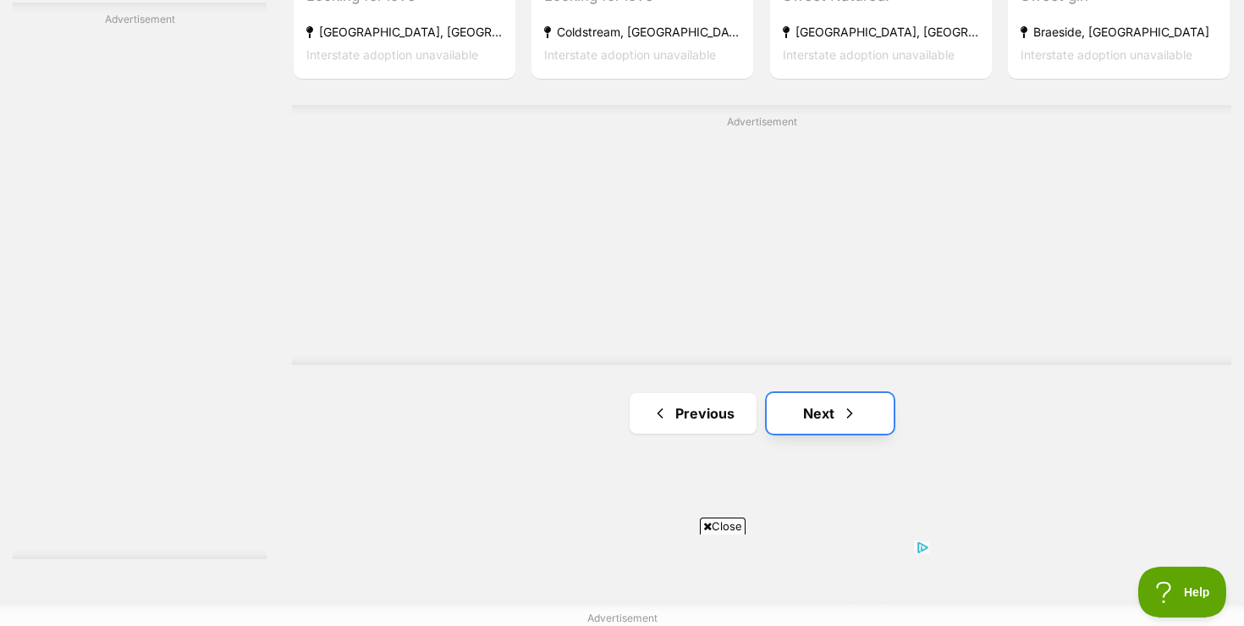
click at [818, 420] on link "Next" at bounding box center [830, 413] width 127 height 41
click at [723, 526] on span "Close" at bounding box center [723, 525] width 46 height 17
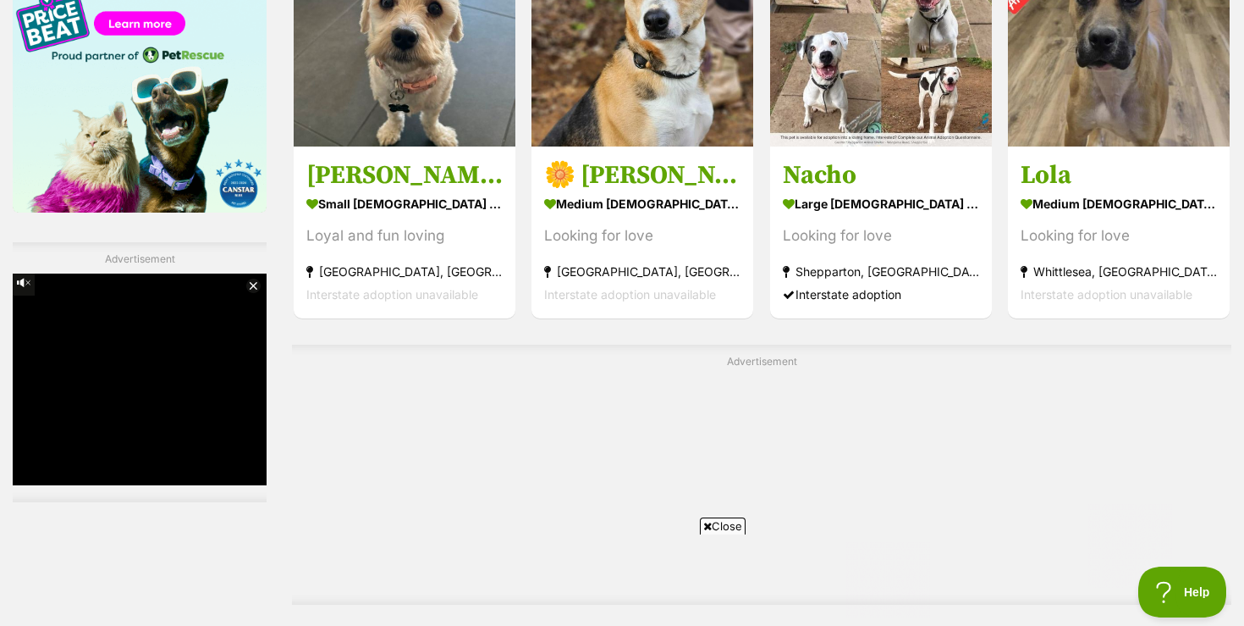
scroll to position [2742, 0]
